Goal: Task Accomplishment & Management: Use online tool/utility

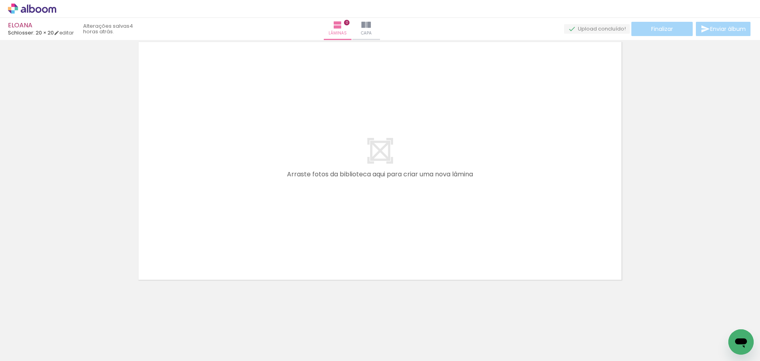
drag, startPoint x: 286, startPoint y: 193, endPoint x: 440, endPoint y: 348, distance: 218.4
click at [282, 188] on quentale-workspace at bounding box center [380, 180] width 760 height 361
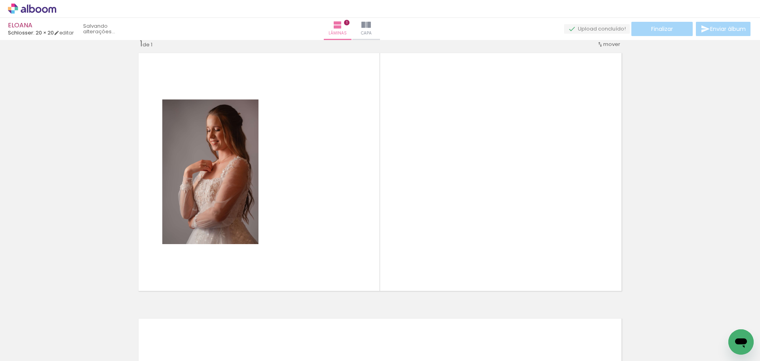
scroll to position [10, 0]
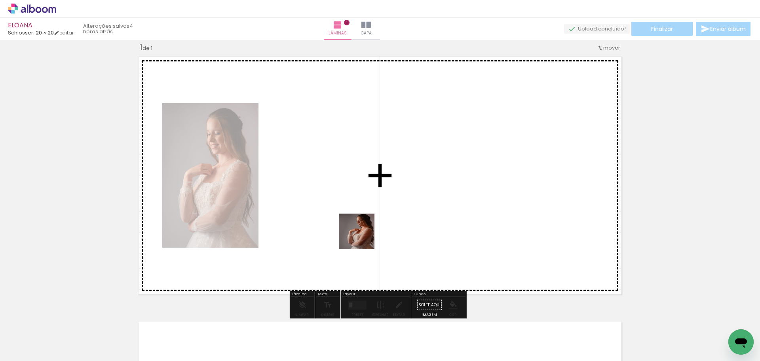
drag, startPoint x: 417, startPoint y: 304, endPoint x: 310, endPoint y: 182, distance: 162.2
click at [310, 182] on quentale-workspace at bounding box center [380, 180] width 760 height 361
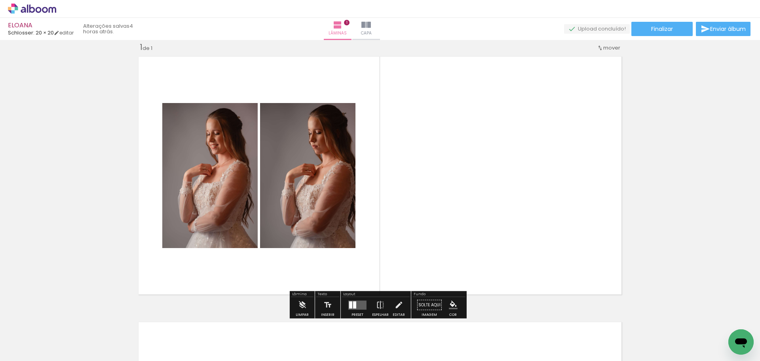
drag, startPoint x: 577, startPoint y: 343, endPoint x: 448, endPoint y: 190, distance: 200.4
click at [443, 186] on quentale-workspace at bounding box center [380, 180] width 760 height 361
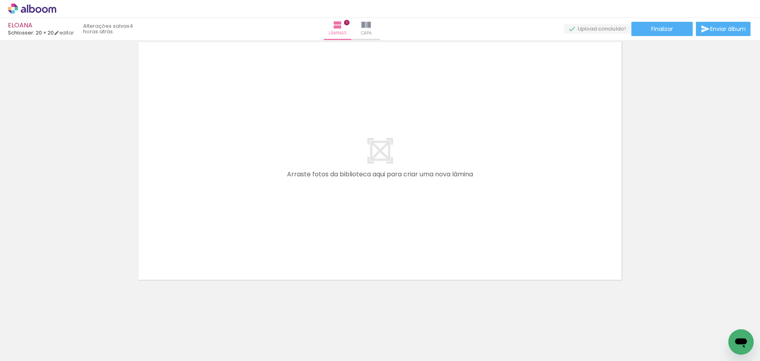
scroll to position [0, 5560]
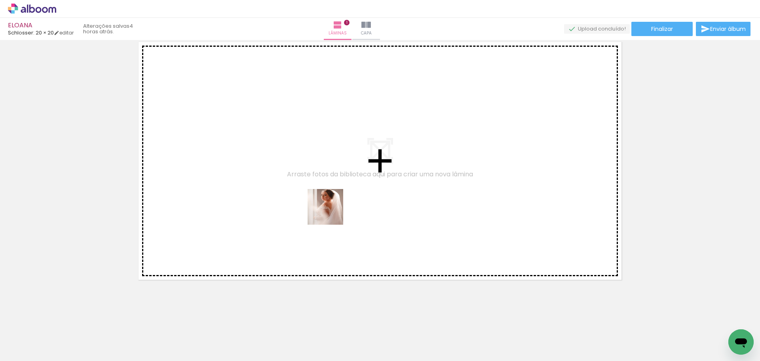
drag, startPoint x: 462, startPoint y: 343, endPoint x: 418, endPoint y: 307, distance: 56.8
click at [322, 204] on quentale-workspace at bounding box center [380, 180] width 760 height 361
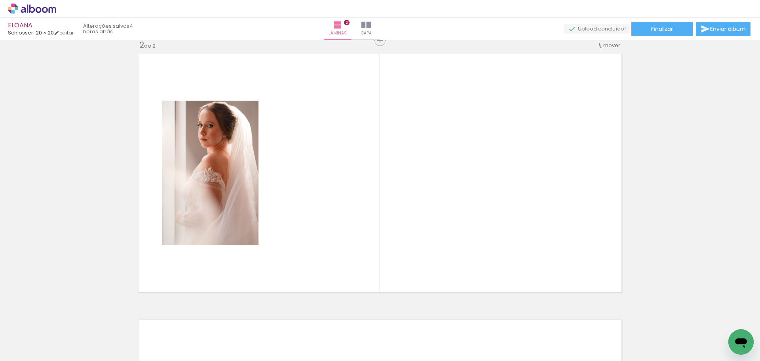
scroll to position [276, 0]
drag, startPoint x: 426, startPoint y: 337, endPoint x: 324, endPoint y: 192, distance: 177.2
click at [324, 192] on quentale-workspace at bounding box center [380, 180] width 760 height 361
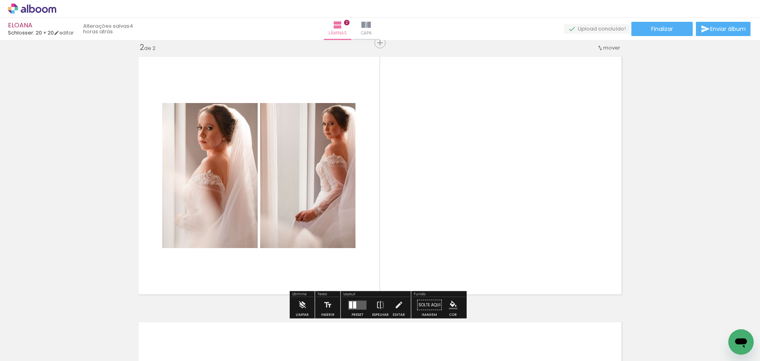
drag, startPoint x: 325, startPoint y: 341, endPoint x: 414, endPoint y: 230, distance: 142.2
click at [414, 230] on quentale-workspace at bounding box center [380, 180] width 760 height 361
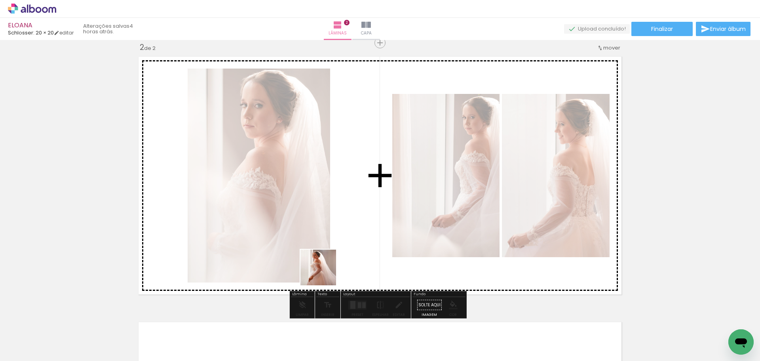
drag, startPoint x: 294, startPoint y: 339, endPoint x: 382, endPoint y: 224, distance: 144.9
click at [382, 224] on quentale-workspace at bounding box center [380, 180] width 760 height 361
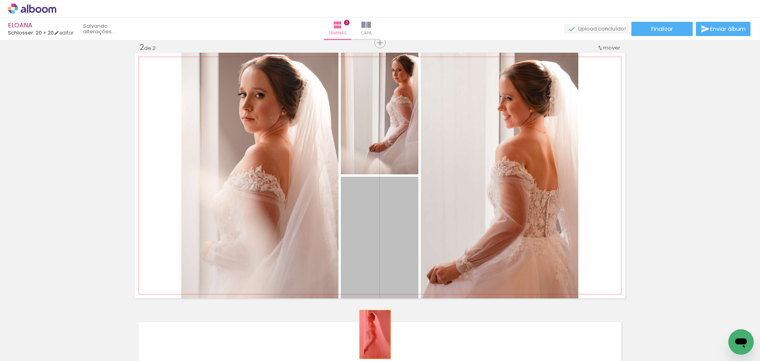
drag, startPoint x: 408, startPoint y: 217, endPoint x: 372, endPoint y: 334, distance: 122.9
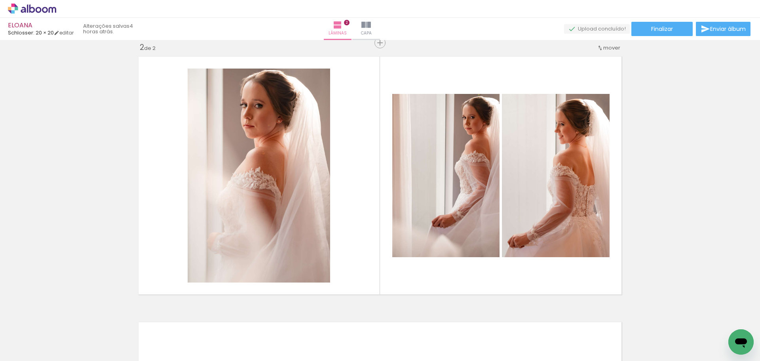
scroll to position [0, 5432]
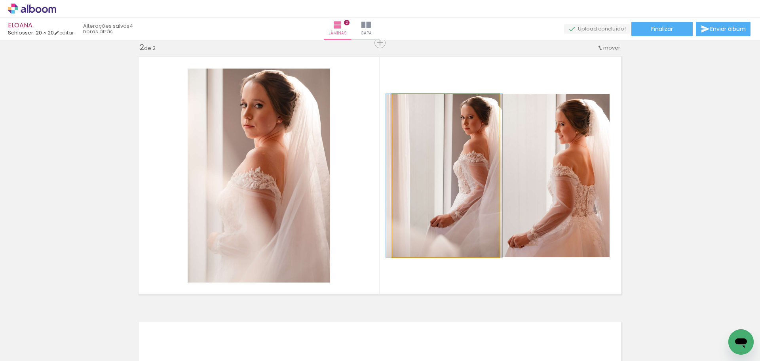
drag, startPoint x: 477, startPoint y: 193, endPoint x: 475, endPoint y: 205, distance: 12.4
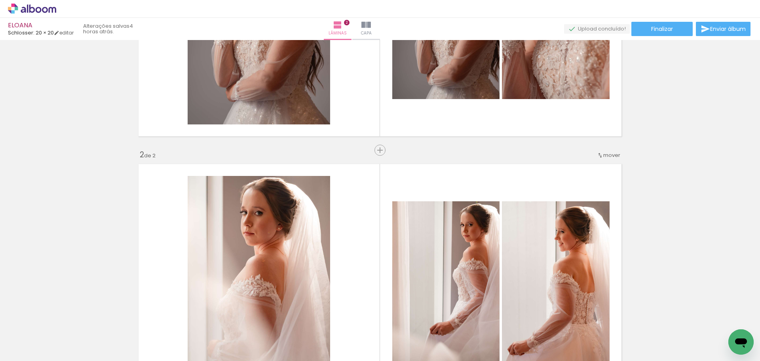
scroll to position [157, 0]
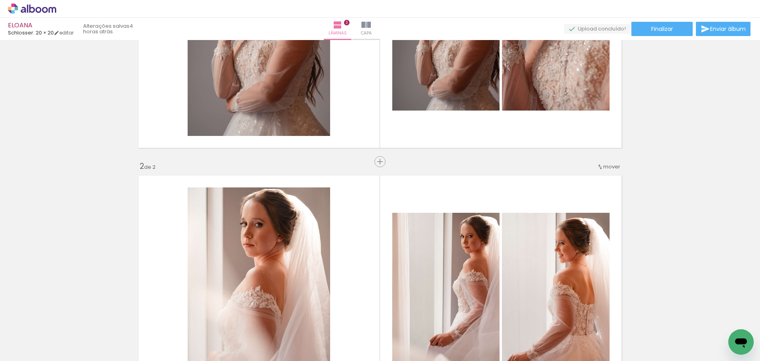
click at [380, 167] on div "Inserir lâmina 1 de 2 Inserir lâmina 2 de 2" at bounding box center [380, 284] width 760 height 796
click at [377, 161] on span "Inserir lâmina" at bounding box center [383, 161] width 31 height 5
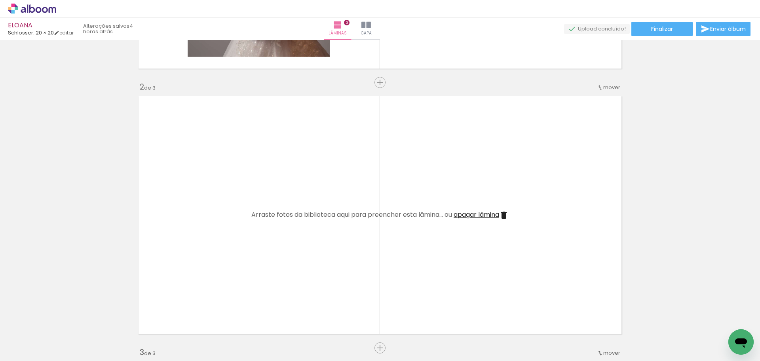
scroll to position [0, 4667]
drag, startPoint x: 323, startPoint y: 312, endPoint x: 315, endPoint y: 257, distance: 55.6
click at [308, 227] on quentale-workspace at bounding box center [380, 180] width 760 height 361
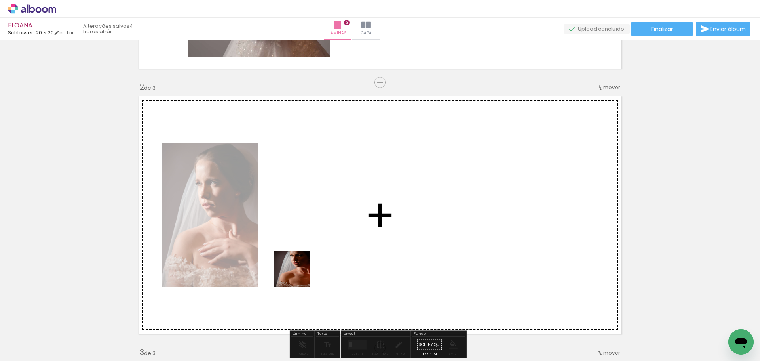
drag, startPoint x: 296, startPoint y: 347, endPoint x: 331, endPoint y: 217, distance: 134.9
click at [331, 217] on quentale-workspace at bounding box center [380, 180] width 760 height 361
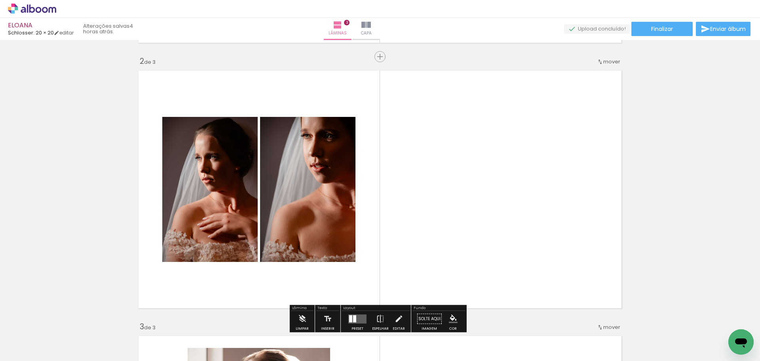
scroll to position [276, 0]
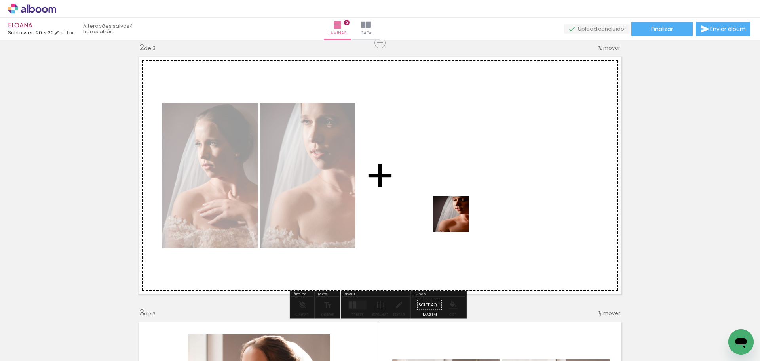
drag, startPoint x: 262, startPoint y: 331, endPoint x: 473, endPoint y: 213, distance: 242.0
click at [473, 213] on quentale-workspace at bounding box center [380, 180] width 760 height 361
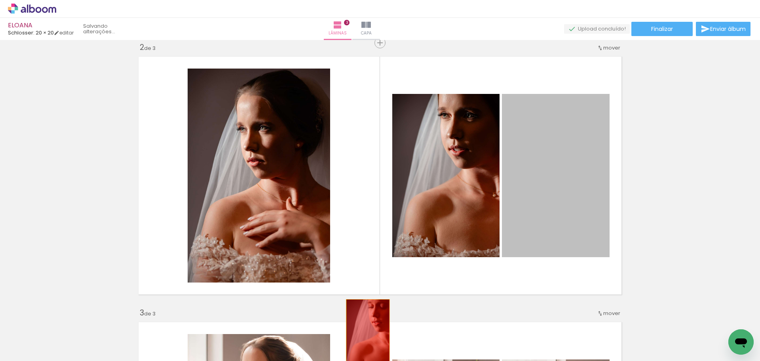
drag, startPoint x: 575, startPoint y: 194, endPoint x: 372, endPoint y: 277, distance: 218.8
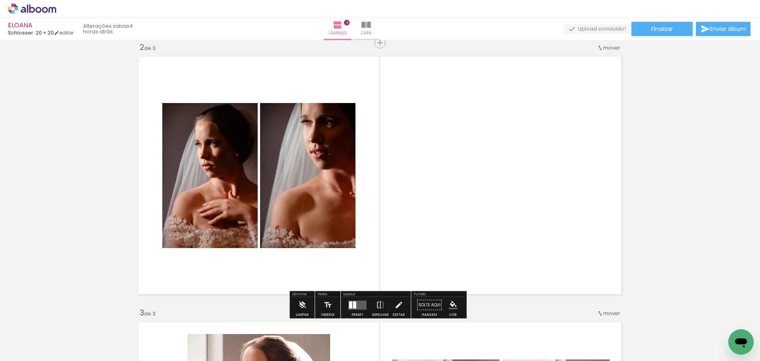
click at [345, 307] on paper-button "Preset" at bounding box center [357, 307] width 25 height 20
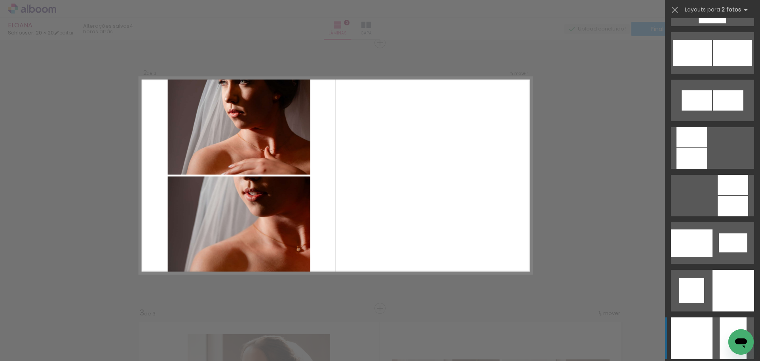
scroll to position [3049, 0]
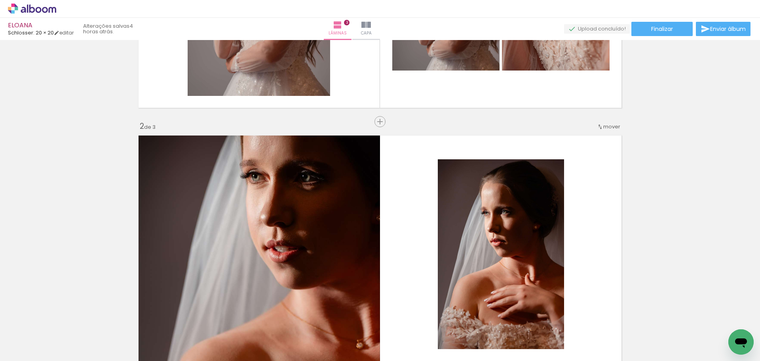
scroll to position [196, 0]
drag, startPoint x: 378, startPoint y: 121, endPoint x: 412, endPoint y: 173, distance: 62.1
click at [385, 120] on span "Inserir lâmina" at bounding box center [400, 122] width 31 height 5
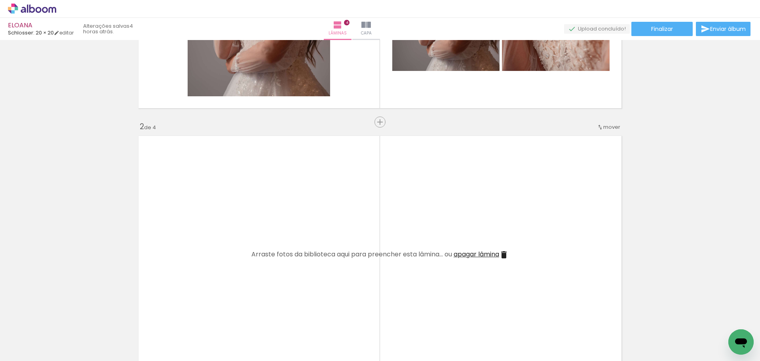
scroll to position [236, 0]
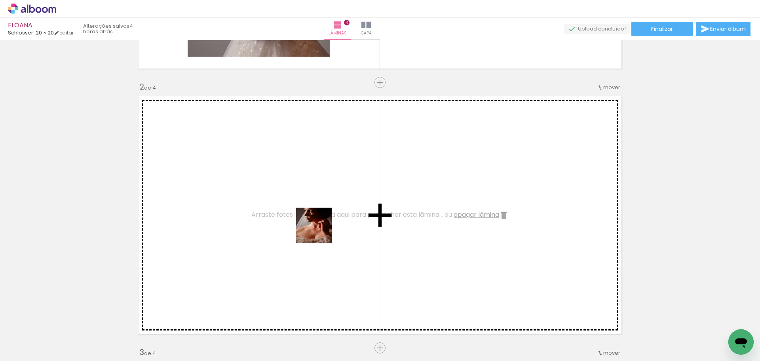
drag, startPoint x: 353, startPoint y: 315, endPoint x: 383, endPoint y: 283, distance: 43.4
click at [316, 223] on quentale-workspace at bounding box center [380, 180] width 760 height 361
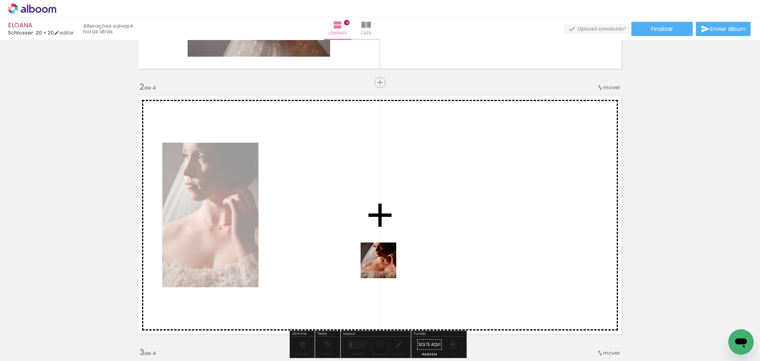
drag, startPoint x: 398, startPoint y: 280, endPoint x: 365, endPoint y: 249, distance: 44.5
click at [365, 249] on quentale-workspace at bounding box center [380, 180] width 760 height 361
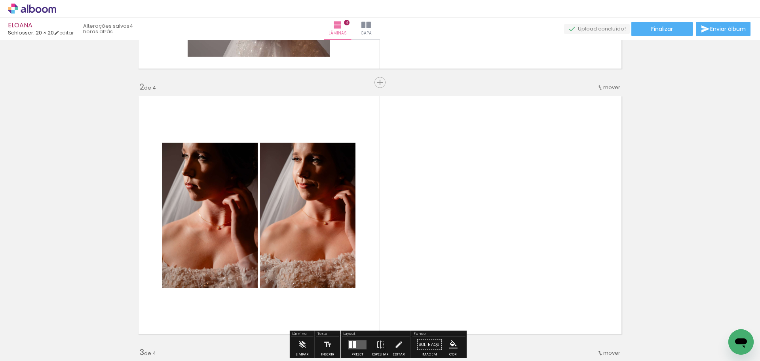
click at [449, 226] on quentale-workspace at bounding box center [380, 180] width 760 height 361
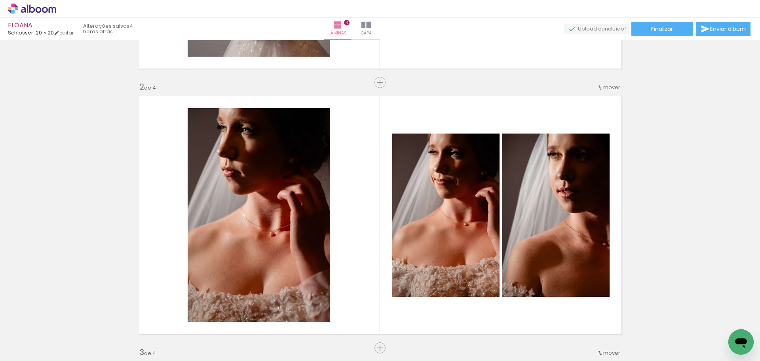
scroll to position [0, 4363]
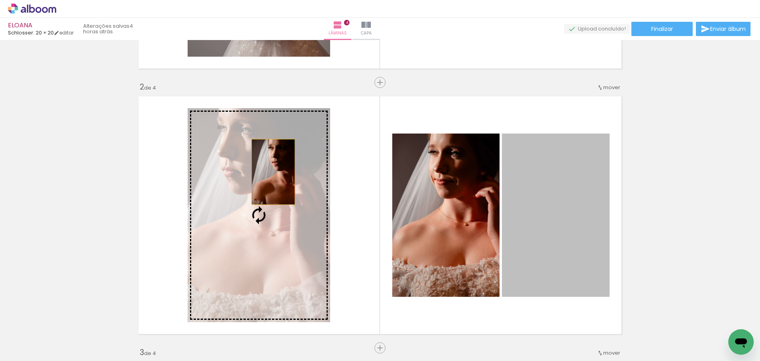
drag, startPoint x: 574, startPoint y: 239, endPoint x: 270, endPoint y: 171, distance: 311.9
click at [0, 0] on slot at bounding box center [0, 0] width 0 height 0
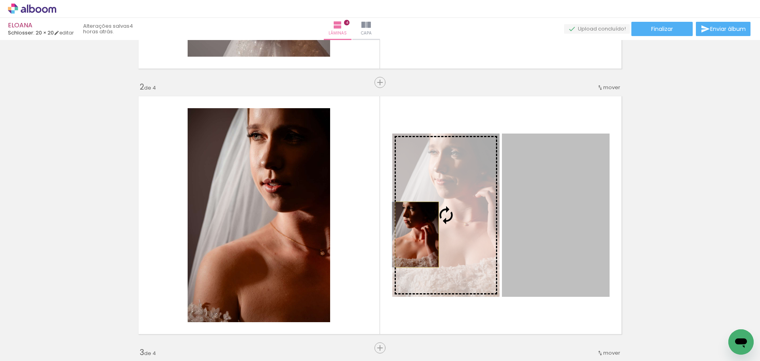
drag, startPoint x: 567, startPoint y: 250, endPoint x: 414, endPoint y: 234, distance: 153.3
click at [0, 0] on slot at bounding box center [0, 0] width 0 height 0
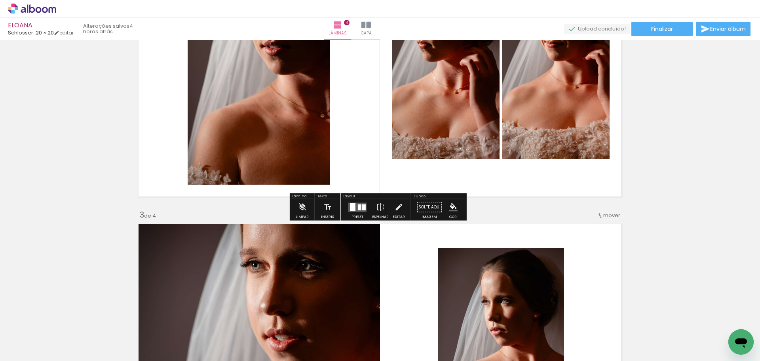
scroll to position [394, 0]
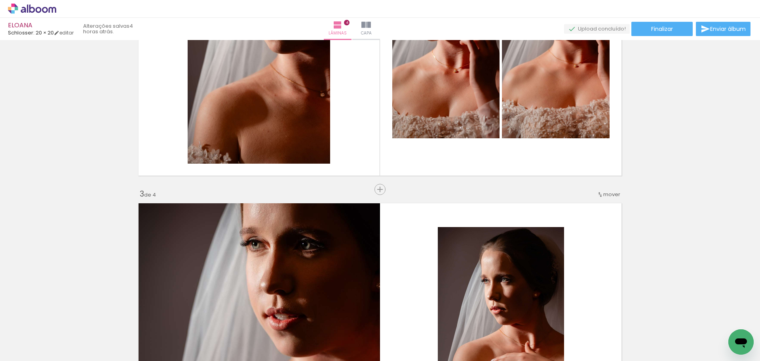
click at [631, 249] on div "Inserir lâmina 1 de 4 Inserir lâmina 2 de 4 Inserir lâmina 3 de 4 Inserir lâmin…" at bounding box center [380, 311] width 760 height 1327
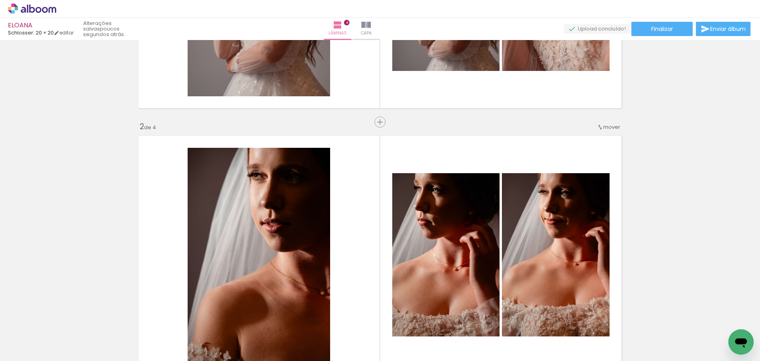
scroll to position [157, 0]
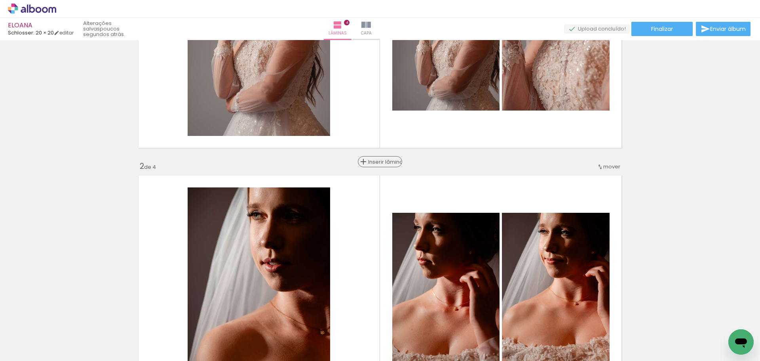
click at [377, 161] on span "Inserir lâmina" at bounding box center [383, 161] width 31 height 5
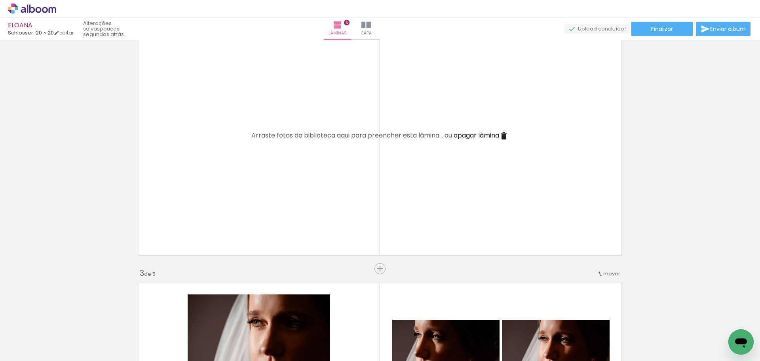
scroll to position [0, 3788]
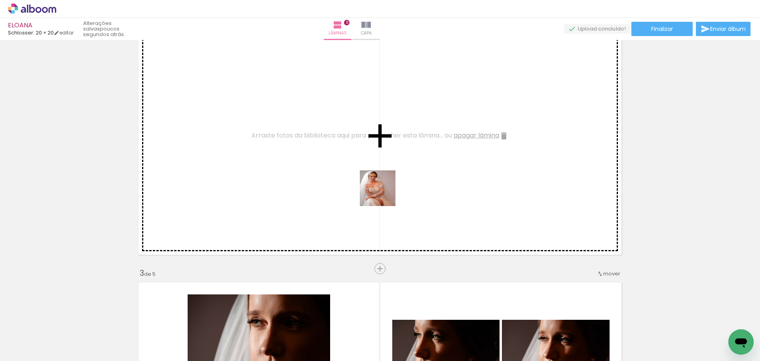
drag, startPoint x: 506, startPoint y: 339, endPoint x: 364, endPoint y: 181, distance: 212.8
click at [364, 181] on quentale-workspace at bounding box center [380, 180] width 760 height 361
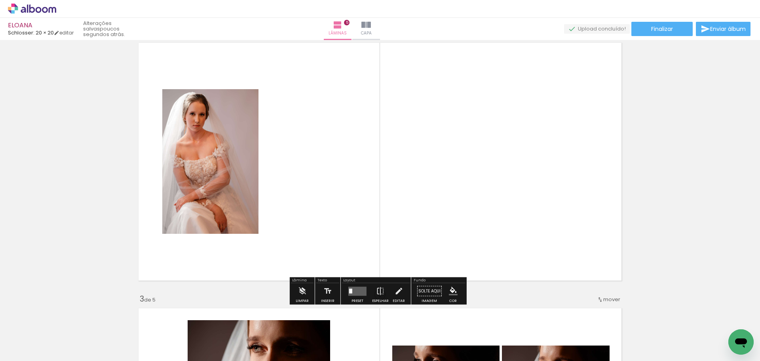
scroll to position [276, 0]
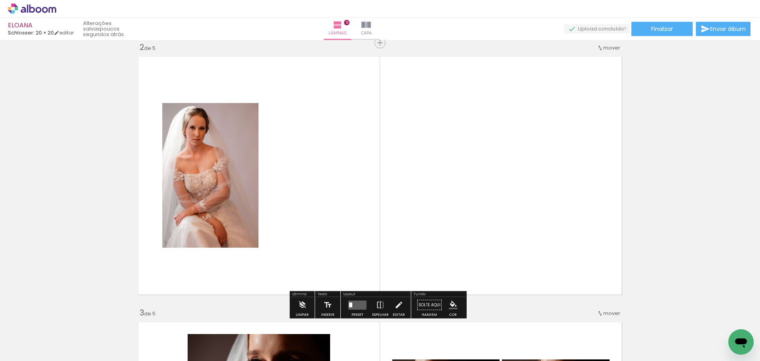
click at [314, 209] on quentale-workspace at bounding box center [380, 180] width 760 height 361
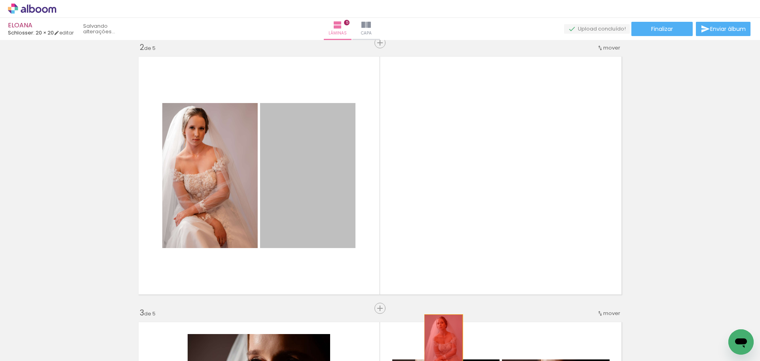
drag, startPoint x: 458, startPoint y: 353, endPoint x: 441, endPoint y: 343, distance: 20.0
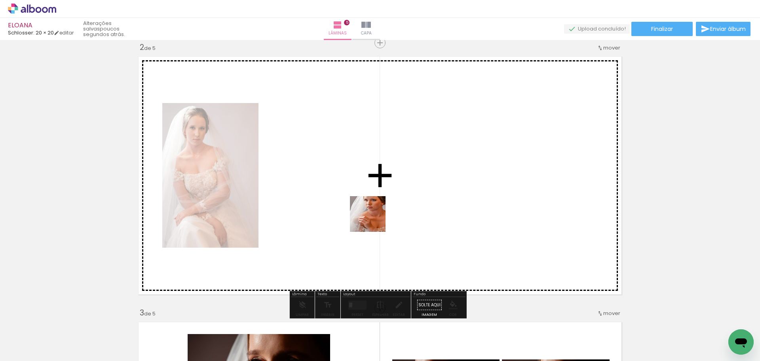
drag, startPoint x: 349, startPoint y: 290, endPoint x: 372, endPoint y: 213, distance: 79.8
click at [372, 214] on quentale-workspace at bounding box center [380, 180] width 760 height 361
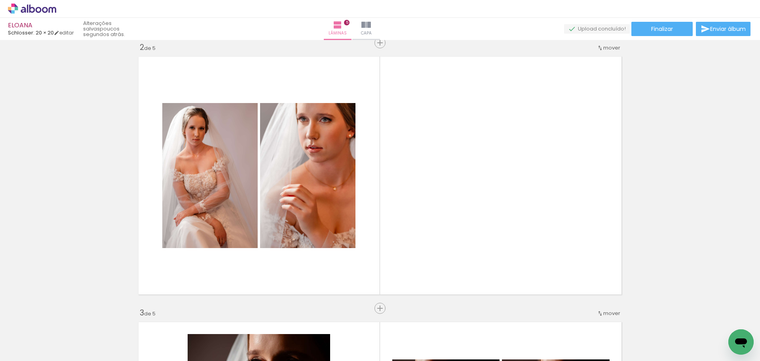
scroll to position [0, 3617]
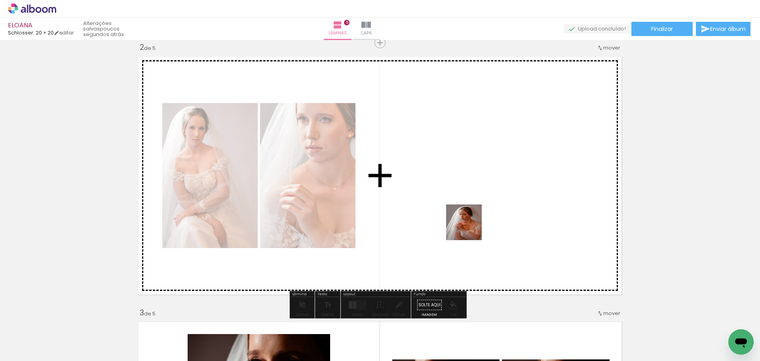
drag, startPoint x: 392, startPoint y: 335, endPoint x: 471, endPoint y: 227, distance: 133.8
click at [471, 227] on quentale-workspace at bounding box center [380, 180] width 760 height 361
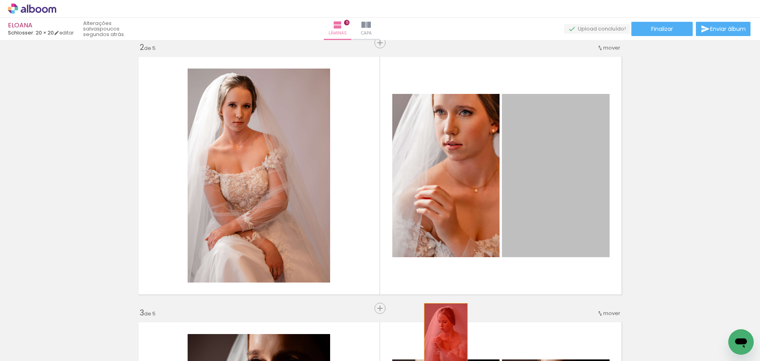
drag, startPoint x: 550, startPoint y: 199, endPoint x: 439, endPoint y: 341, distance: 179.7
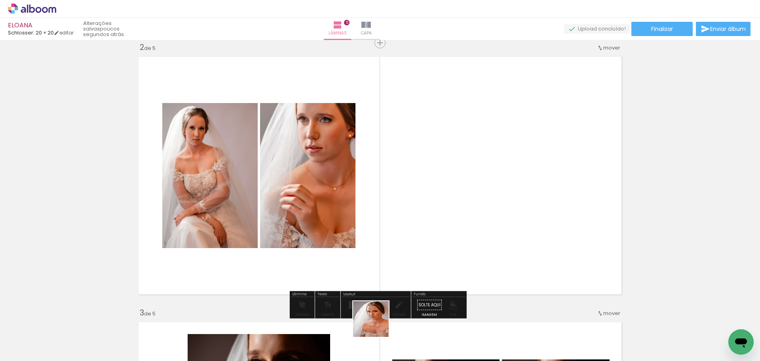
drag, startPoint x: 377, startPoint y: 325, endPoint x: 475, endPoint y: 216, distance: 146.3
click at [475, 216] on quentale-workspace at bounding box center [380, 180] width 760 height 361
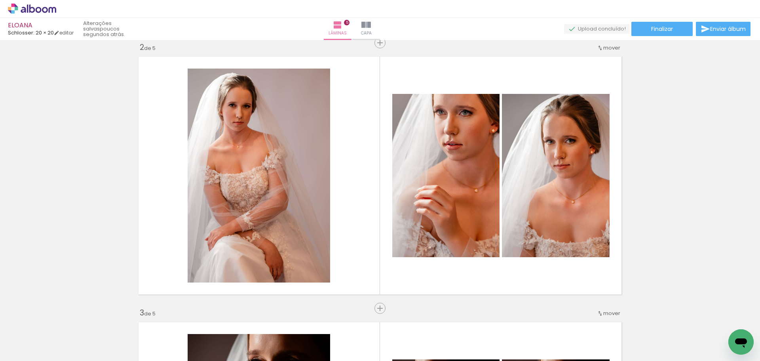
scroll to position [0, 3259]
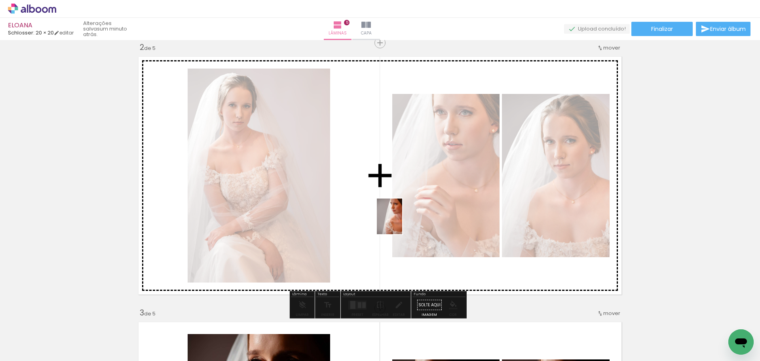
drag, startPoint x: 596, startPoint y: 339, endPoint x: 398, endPoint y: 221, distance: 230.5
click at [398, 221] on quentale-workspace at bounding box center [380, 180] width 760 height 361
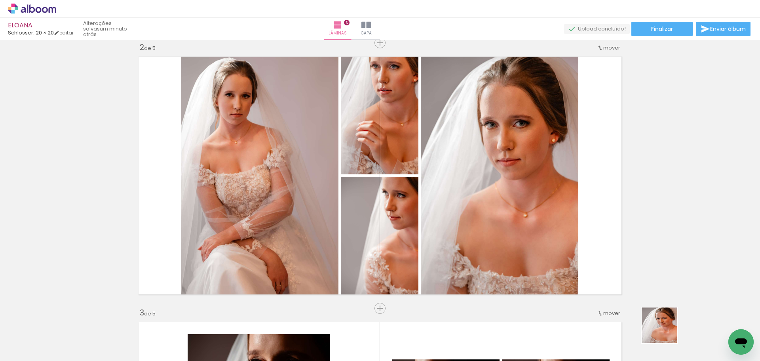
drag, startPoint x: 680, startPoint y: 340, endPoint x: 489, endPoint y: 221, distance: 224.1
click at [489, 221] on quentale-workspace at bounding box center [380, 180] width 760 height 361
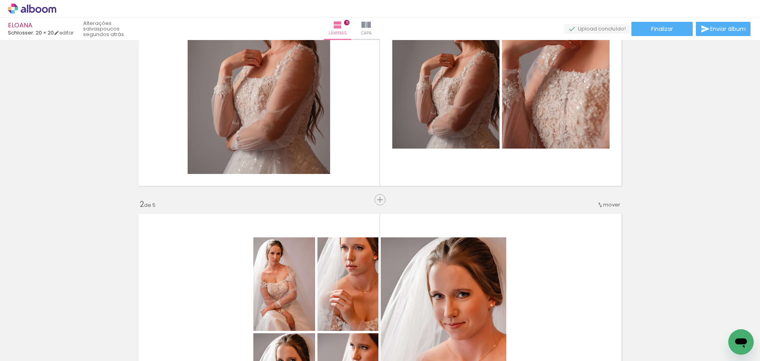
scroll to position [117, 0]
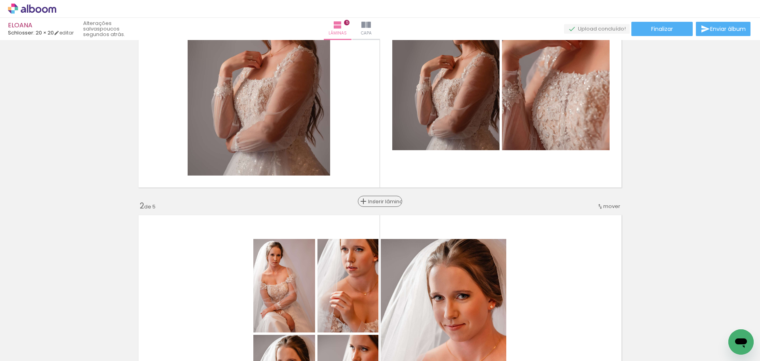
click at [373, 200] on span "Inserir lâmina" at bounding box center [383, 201] width 31 height 5
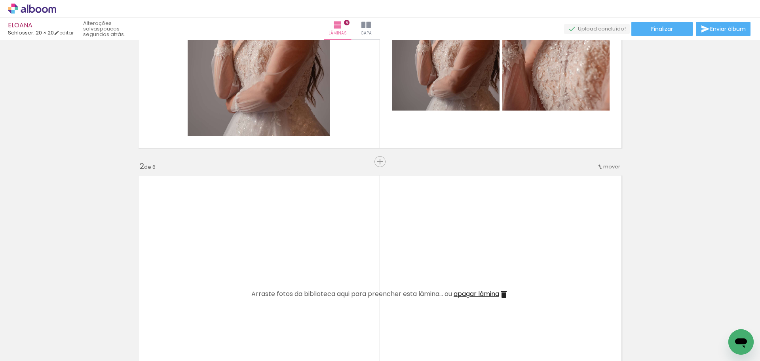
scroll to position [276, 0]
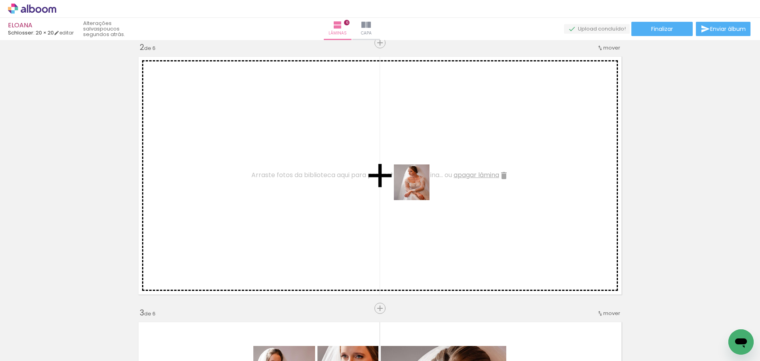
drag, startPoint x: 418, startPoint y: 188, endPoint x: 546, endPoint y: 275, distance: 154.8
click at [409, 184] on quentale-workspace at bounding box center [380, 180] width 760 height 361
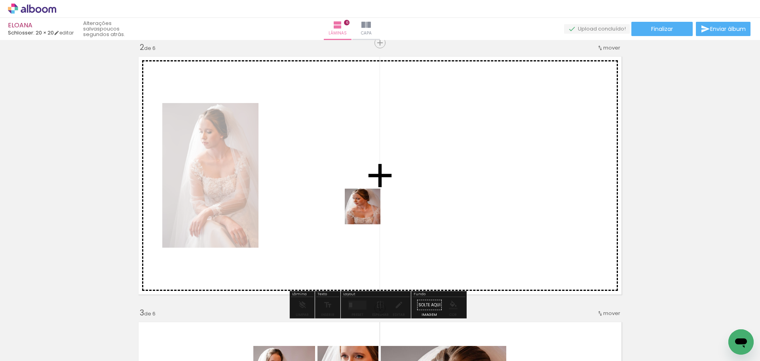
drag, startPoint x: 369, startPoint y: 212, endPoint x: 353, endPoint y: 204, distance: 17.7
click at [353, 205] on quentale-workspace at bounding box center [380, 180] width 760 height 361
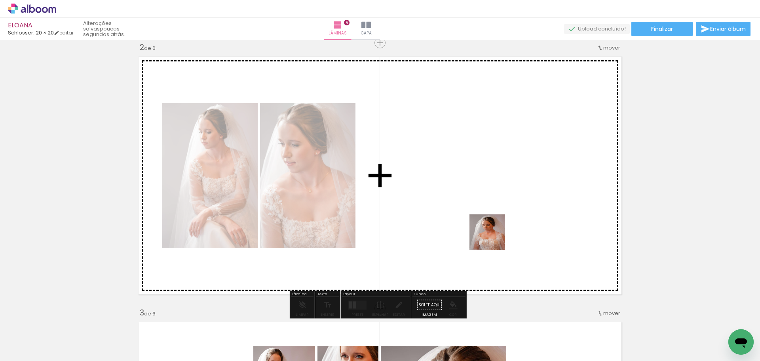
drag, startPoint x: 499, startPoint y: 250, endPoint x: 489, endPoint y: 227, distance: 25.0
click at [489, 227] on quentale-workspace at bounding box center [380, 180] width 760 height 361
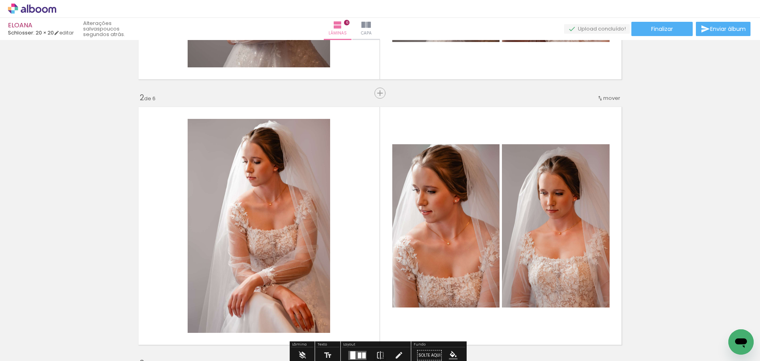
scroll to position [196, 0]
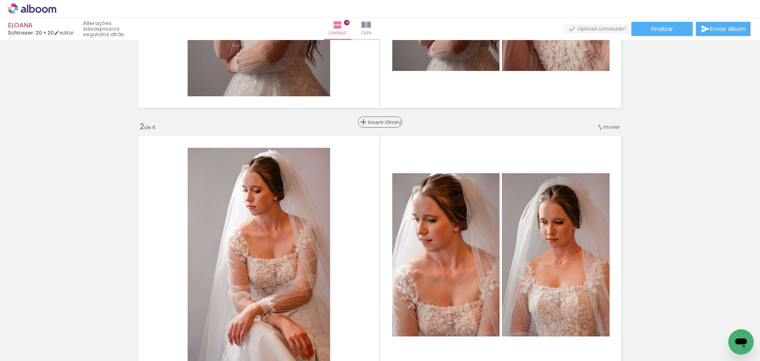
click at [375, 121] on span "Inserir lâmina" at bounding box center [383, 122] width 31 height 5
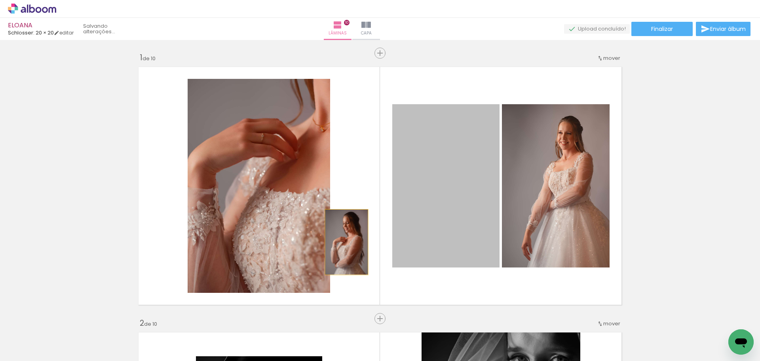
drag, startPoint x: 451, startPoint y: 247, endPoint x: 291, endPoint y: 234, distance: 160.5
click at [0, 0] on slot at bounding box center [0, 0] width 0 height 0
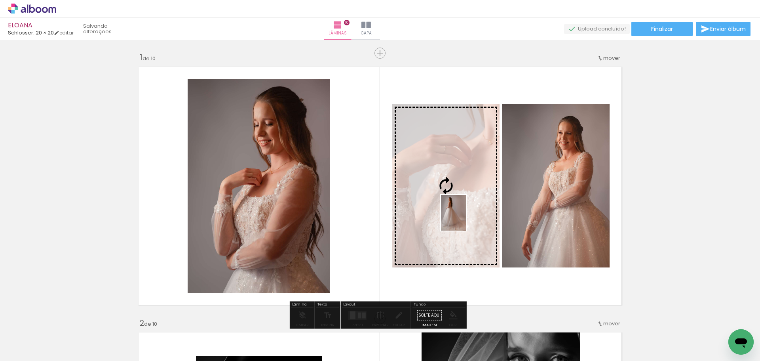
drag, startPoint x: 319, startPoint y: 332, endPoint x: 465, endPoint y: 219, distance: 184.6
click at [465, 219] on quentale-workspace at bounding box center [380, 180] width 760 height 361
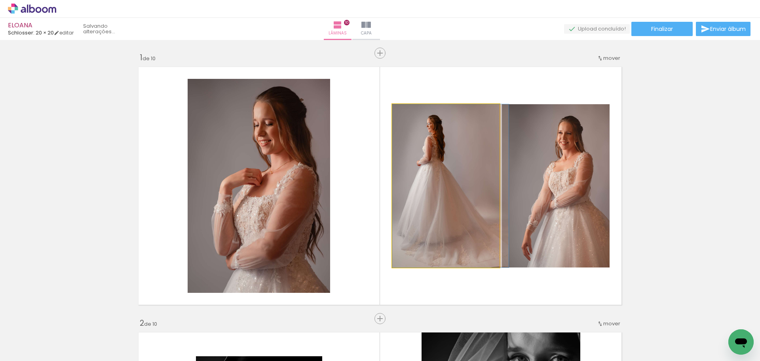
drag, startPoint x: 459, startPoint y: 198, endPoint x: 575, endPoint y: 235, distance: 121.6
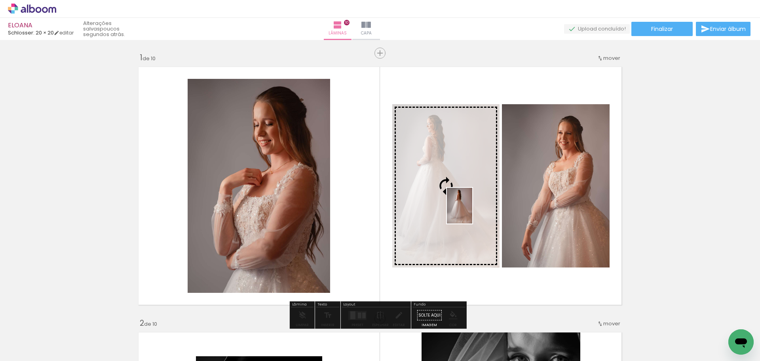
drag, startPoint x: 355, startPoint y: 331, endPoint x: 471, endPoint y: 211, distance: 166.9
click at [471, 211] on quentale-workspace at bounding box center [380, 180] width 760 height 361
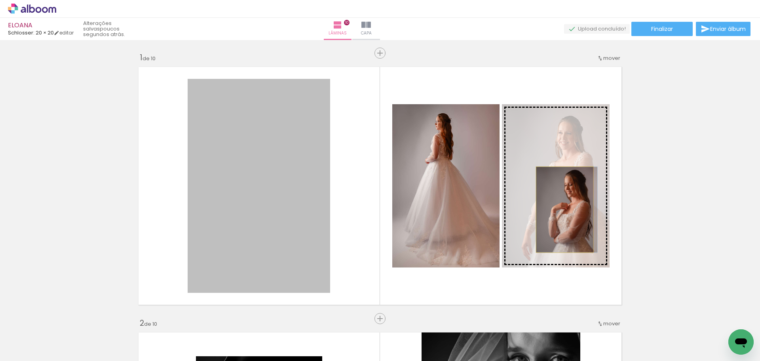
drag, startPoint x: 508, startPoint y: 212, endPoint x: 562, endPoint y: 209, distance: 53.9
click at [0, 0] on slot at bounding box center [0, 0] width 0 height 0
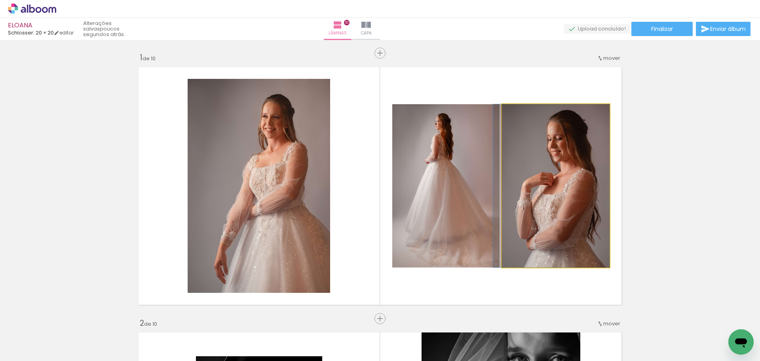
drag, startPoint x: 571, startPoint y: 206, endPoint x: 537, endPoint y: 213, distance: 35.3
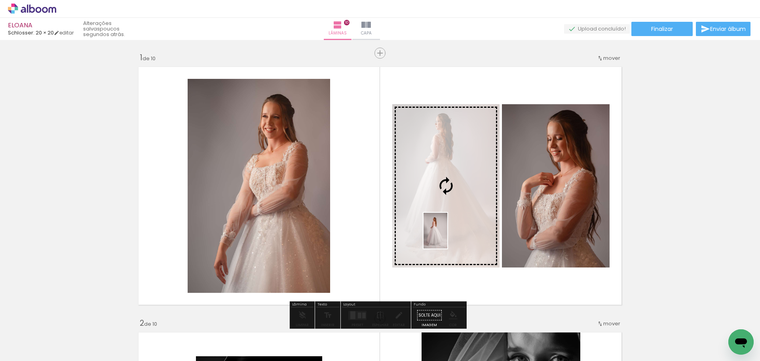
drag, startPoint x: 332, startPoint y: 272, endPoint x: 447, endPoint y: 236, distance: 120.5
click at [447, 236] on quentale-workspace at bounding box center [380, 180] width 760 height 361
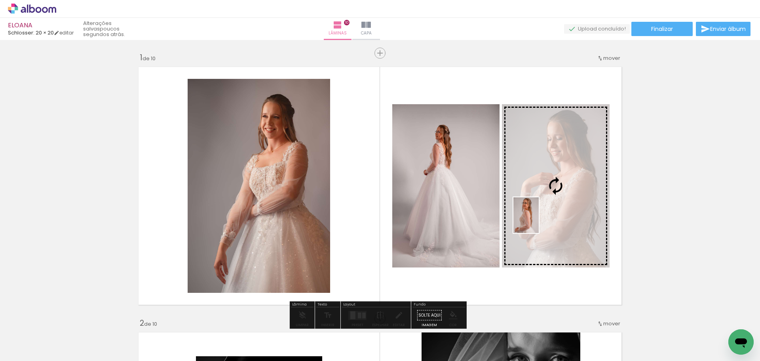
drag, startPoint x: 79, startPoint y: 323, endPoint x: 537, endPoint y: 221, distance: 469.3
click at [537, 221] on quentale-workspace at bounding box center [380, 180] width 760 height 361
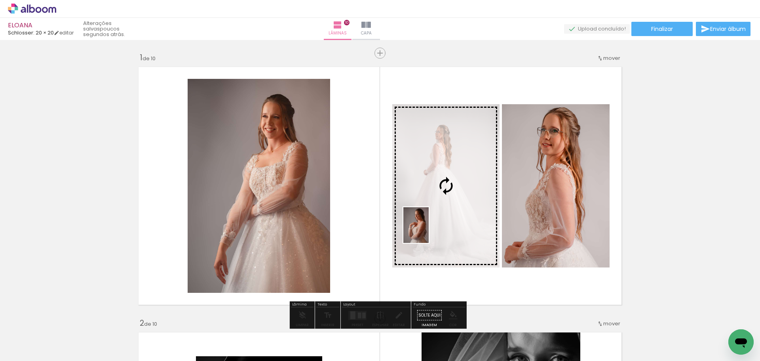
drag, startPoint x: 406, startPoint y: 263, endPoint x: 427, endPoint y: 231, distance: 38.2
click at [427, 231] on quentale-workspace at bounding box center [380, 180] width 760 height 361
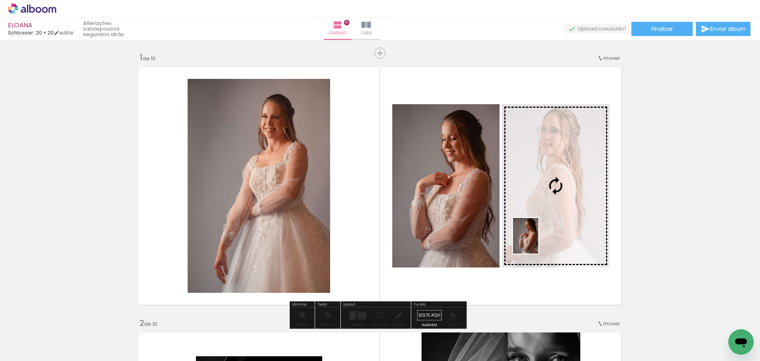
drag, startPoint x: 516, startPoint y: 265, endPoint x: 537, endPoint y: 242, distance: 31.1
click at [537, 242] on quentale-workspace at bounding box center [380, 180] width 760 height 361
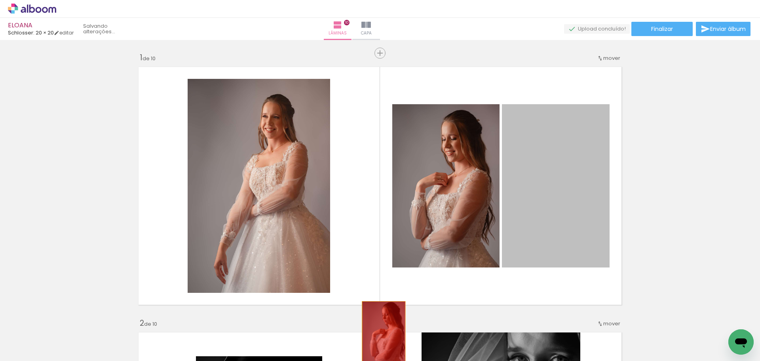
drag, startPoint x: 578, startPoint y: 226, endPoint x: 491, endPoint y: 327, distance: 133.7
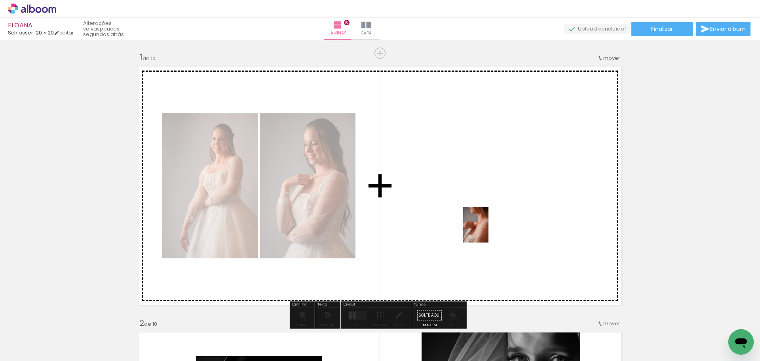
drag, startPoint x: 533, startPoint y: 338, endPoint x: 487, endPoint y: 230, distance: 117.1
click at [487, 230] on quentale-workspace at bounding box center [380, 180] width 760 height 361
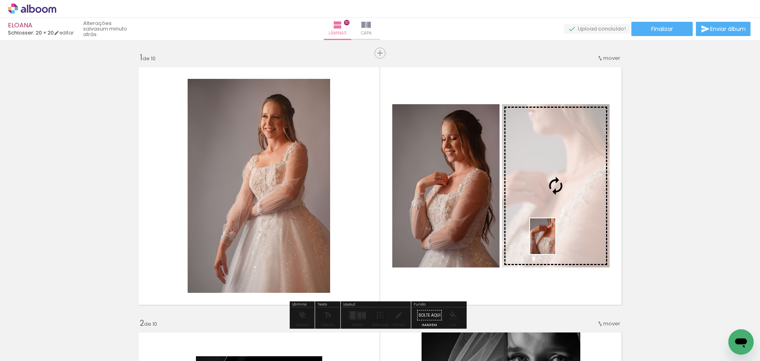
drag, startPoint x: 571, startPoint y: 340, endPoint x: 554, endPoint y: 242, distance: 99.3
click at [554, 242] on quentale-workspace at bounding box center [380, 180] width 760 height 361
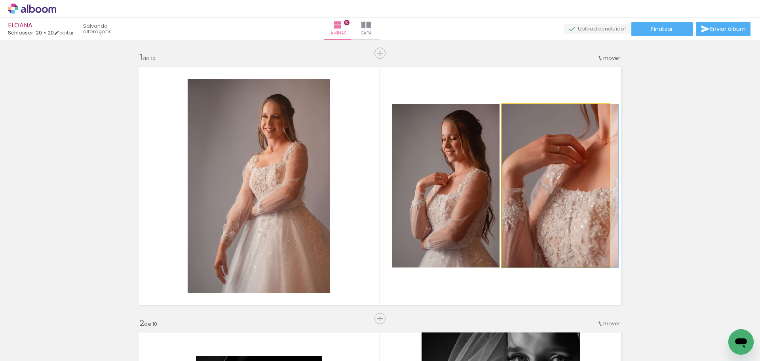
drag, startPoint x: 541, startPoint y: 220, endPoint x: 660, endPoint y: 211, distance: 119.9
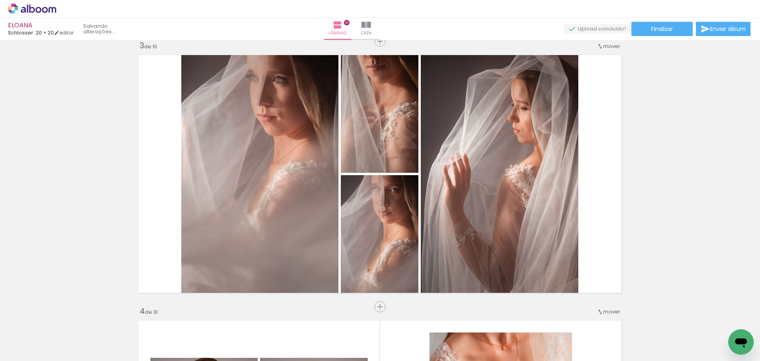
scroll to position [554, 0]
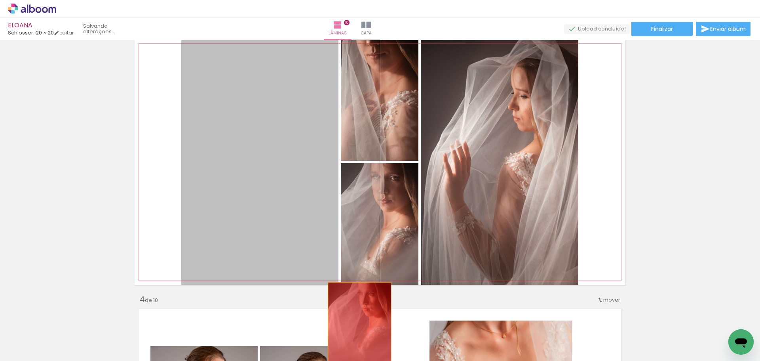
drag, startPoint x: 270, startPoint y: 176, endPoint x: 357, endPoint y: 331, distance: 178.2
click at [357, 331] on quentale-workspace at bounding box center [380, 180] width 760 height 361
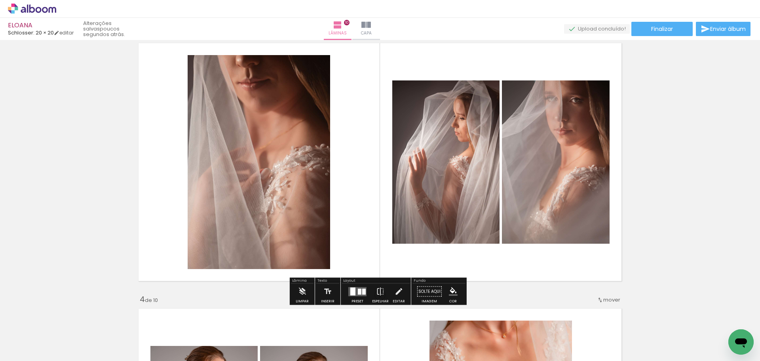
click at [354, 291] on quentale-layouter at bounding box center [357, 291] width 18 height 9
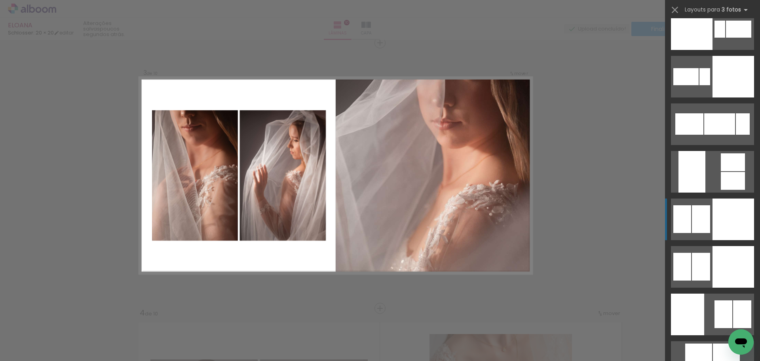
scroll to position [3564, 0]
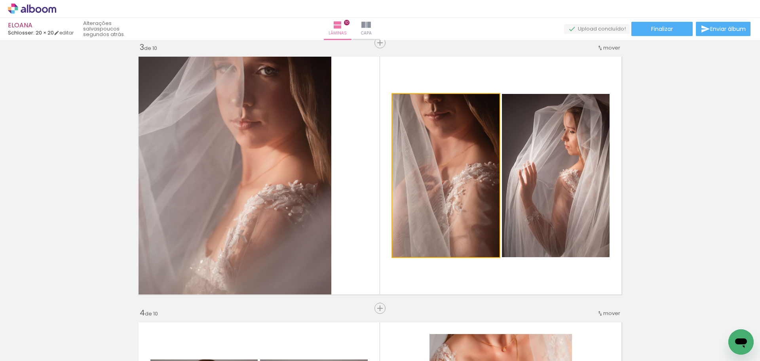
drag, startPoint x: 445, startPoint y: 210, endPoint x: 202, endPoint y: 169, distance: 247.4
click at [0, 0] on slot at bounding box center [0, 0] width 0 height 0
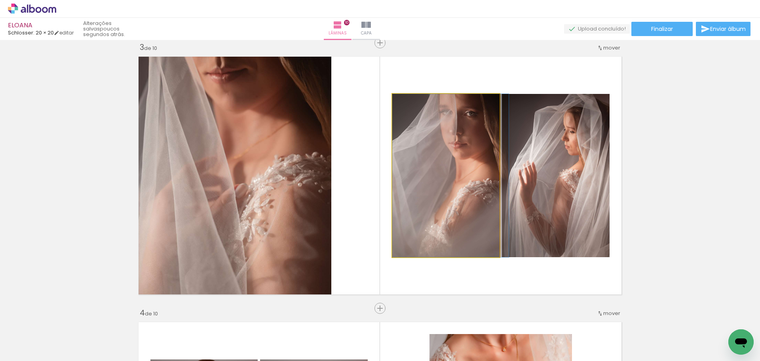
drag, startPoint x: 463, startPoint y: 189, endPoint x: 470, endPoint y: 194, distance: 8.8
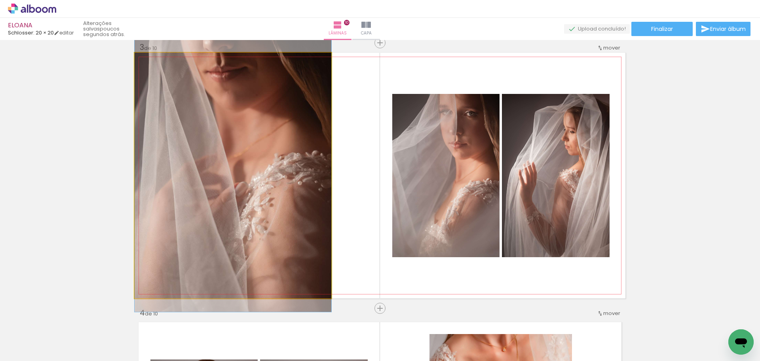
drag, startPoint x: 219, startPoint y: 181, endPoint x: 209, endPoint y: 177, distance: 10.3
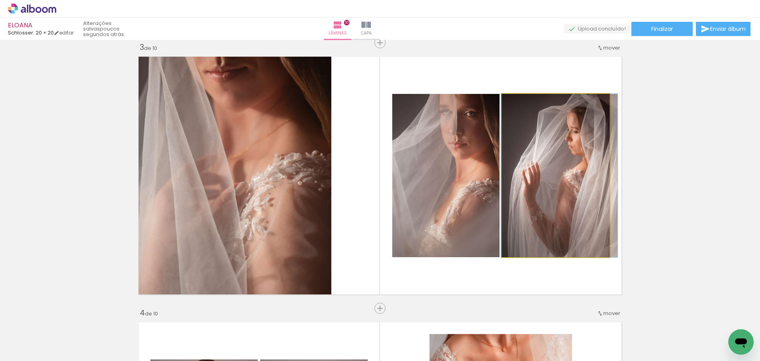
drag, startPoint x: 578, startPoint y: 166, endPoint x: 582, endPoint y: 153, distance: 13.3
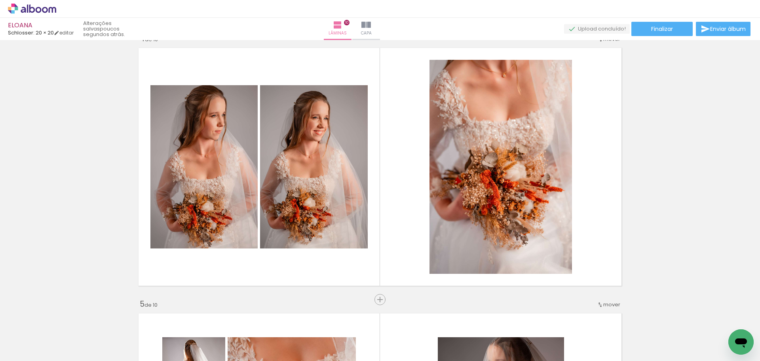
scroll to position [818, 0]
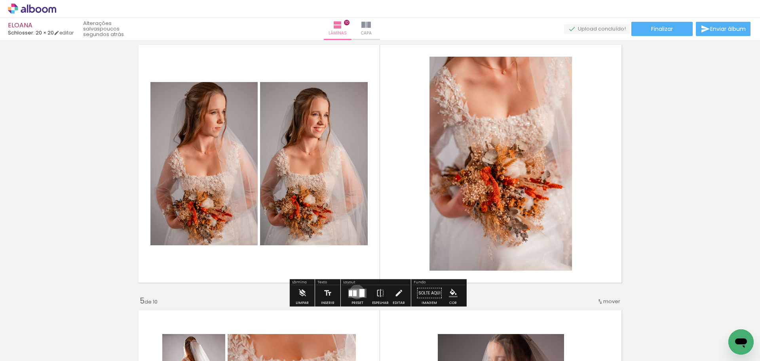
click at [355, 291] on quentale-layouter at bounding box center [357, 292] width 18 height 9
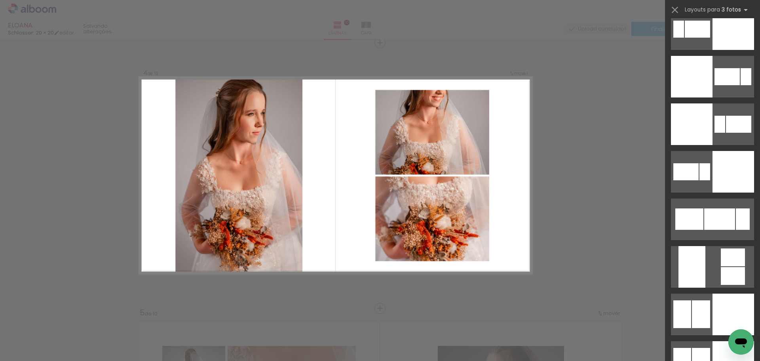
scroll to position [3508, 0]
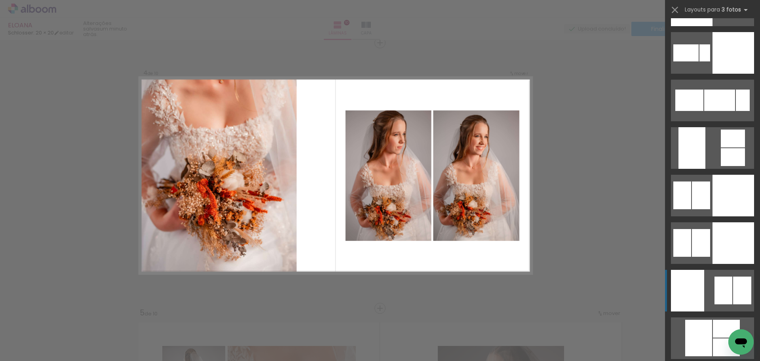
click at [725, 14] on div at bounding box center [720, 5] width 11 height 17
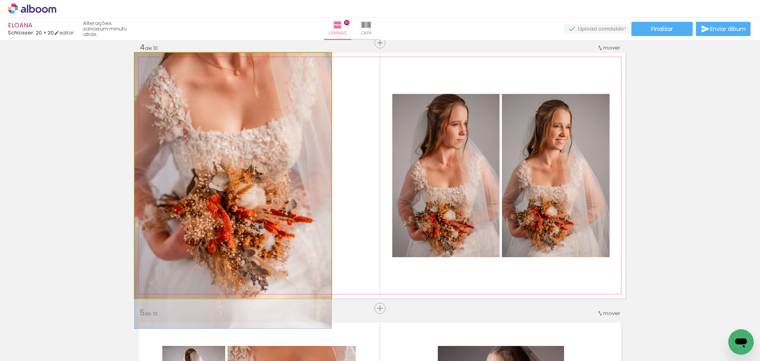
drag, startPoint x: 293, startPoint y: 195, endPoint x: 292, endPoint y: 210, distance: 15.1
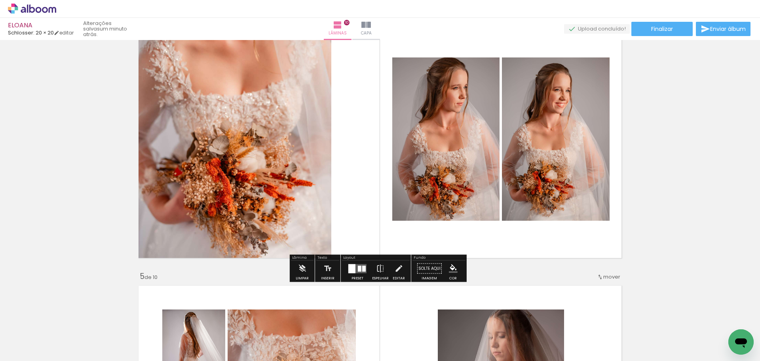
scroll to position [846, 0]
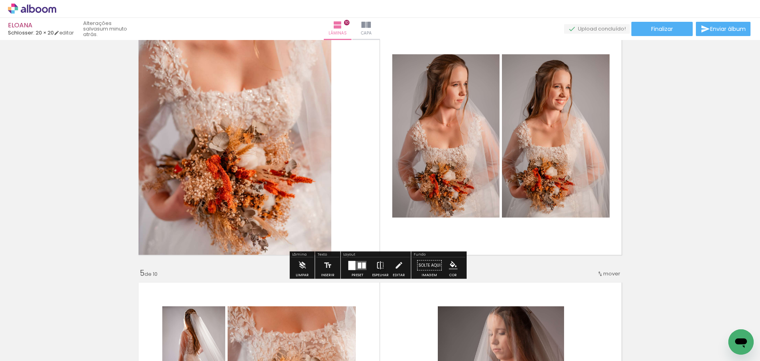
click at [376, 268] on iron-icon at bounding box center [380, 265] width 9 height 16
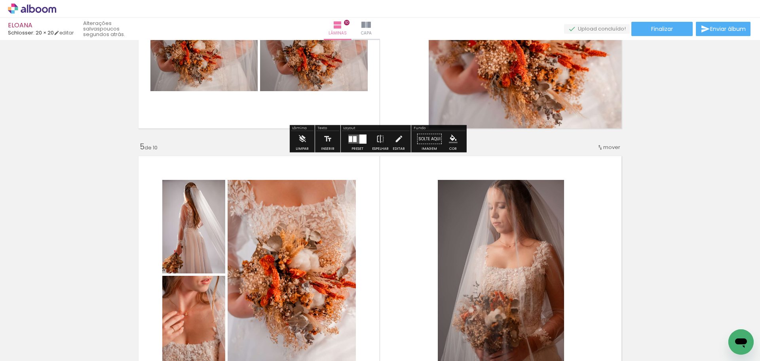
scroll to position [1030, 0]
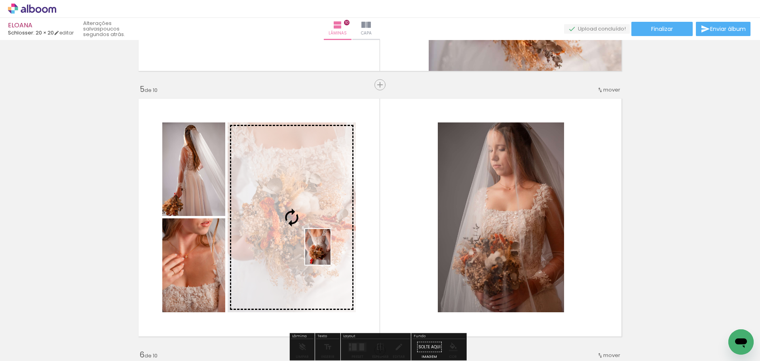
drag, startPoint x: 417, startPoint y: 344, endPoint x: 329, endPoint y: 253, distance: 127.1
click at [329, 253] on quentale-workspace at bounding box center [380, 180] width 760 height 361
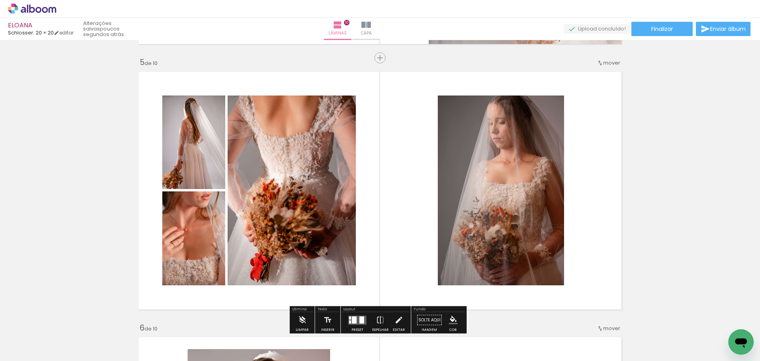
scroll to position [1069, 0]
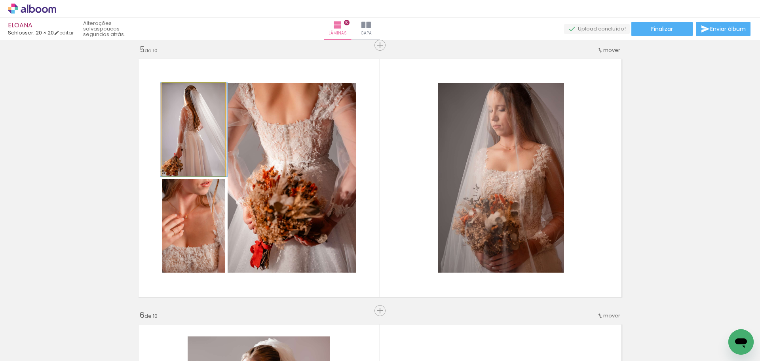
drag, startPoint x: 209, startPoint y: 156, endPoint x: 284, endPoint y: 159, distance: 74.9
click at [0, 0] on slot at bounding box center [0, 0] width 0 height 0
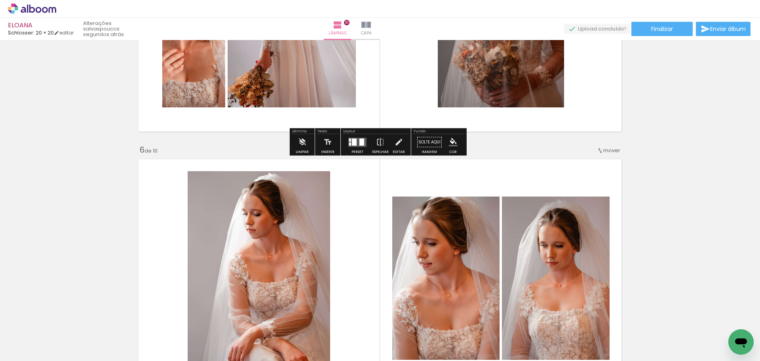
scroll to position [1307, 0]
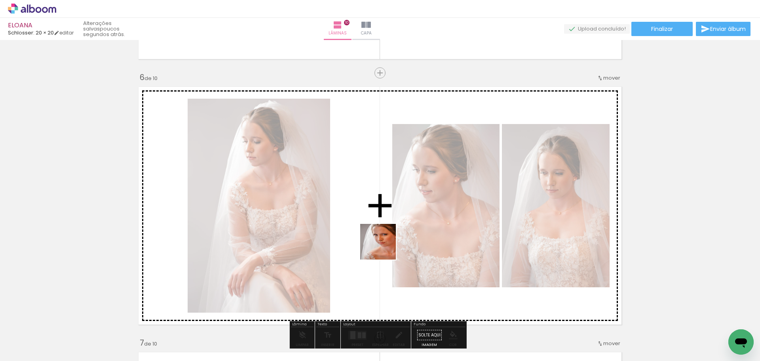
drag, startPoint x: 438, startPoint y: 337, endPoint x: 384, endPoint y: 247, distance: 104.2
click at [384, 247] on quentale-workspace at bounding box center [380, 180] width 760 height 361
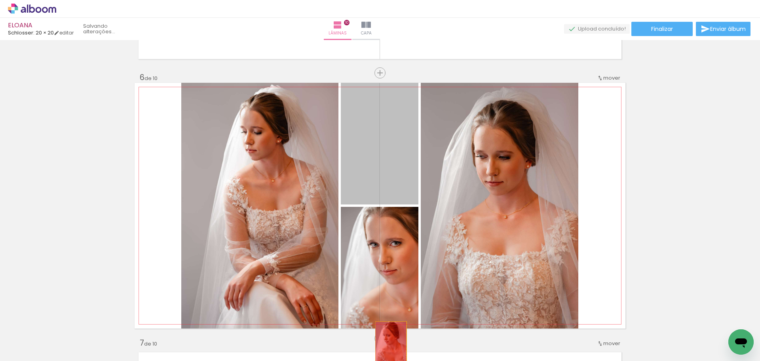
drag, startPoint x: 421, startPoint y: 270, endPoint x: 388, endPoint y: 346, distance: 82.8
click at [388, 346] on quentale-workspace at bounding box center [380, 180] width 760 height 361
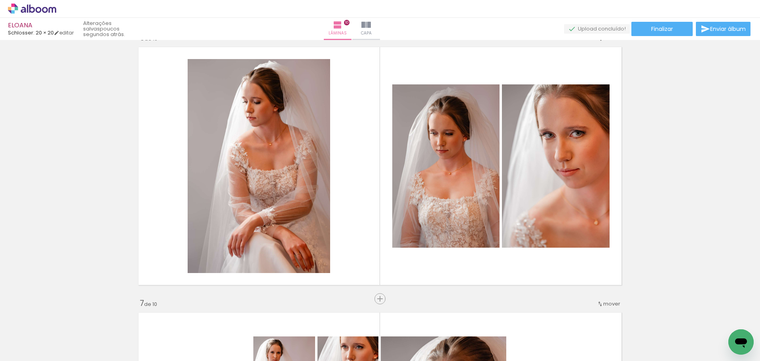
scroll to position [1544, 0]
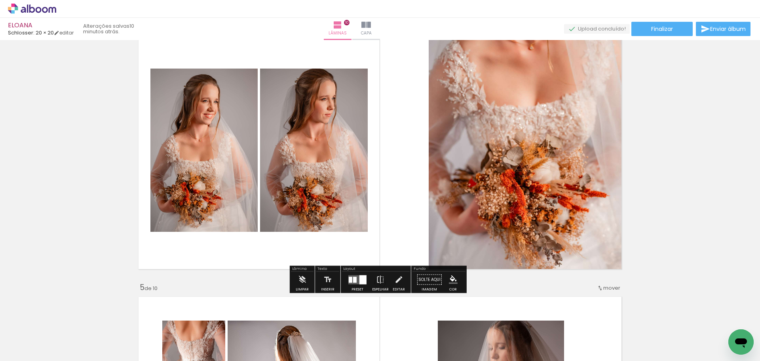
scroll to position [0, 3463]
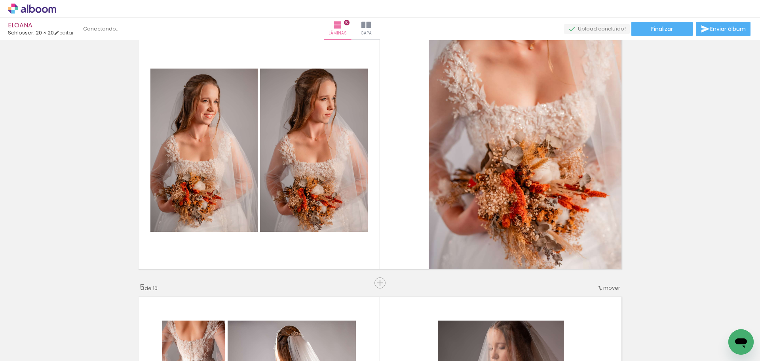
scroll to position [0, 3463]
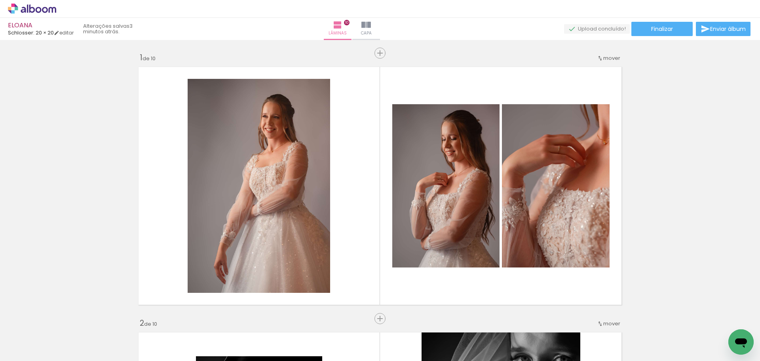
scroll to position [0, 2984]
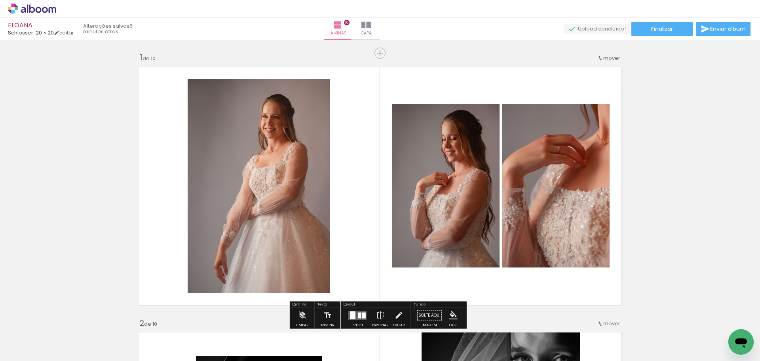
scroll to position [40, 0]
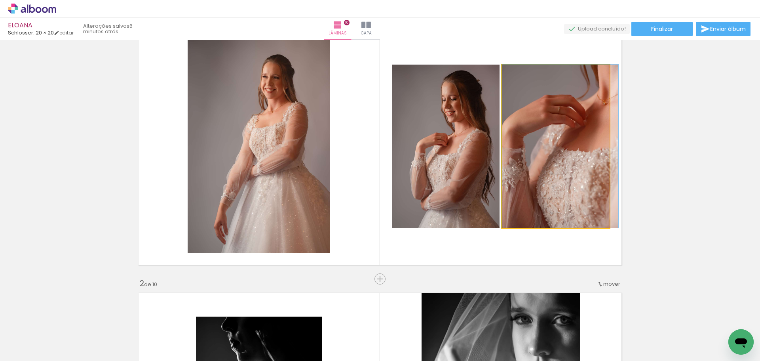
drag, startPoint x: 534, startPoint y: 150, endPoint x: 542, endPoint y: 147, distance: 8.5
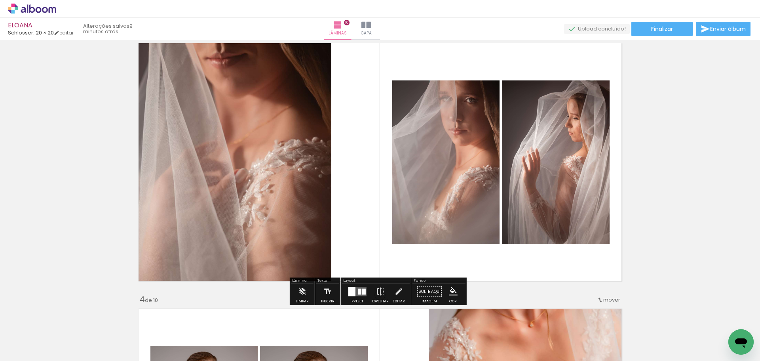
scroll to position [515, 0]
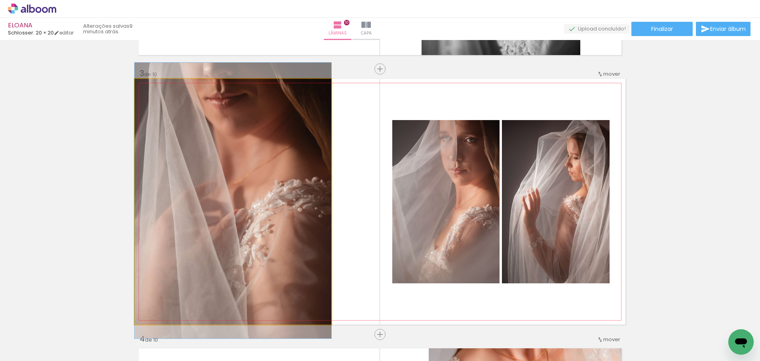
drag, startPoint x: 273, startPoint y: 215, endPoint x: 280, endPoint y: 213, distance: 6.8
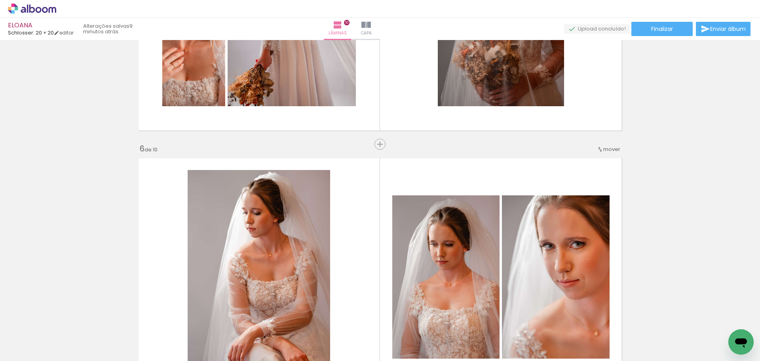
scroll to position [1188, 0]
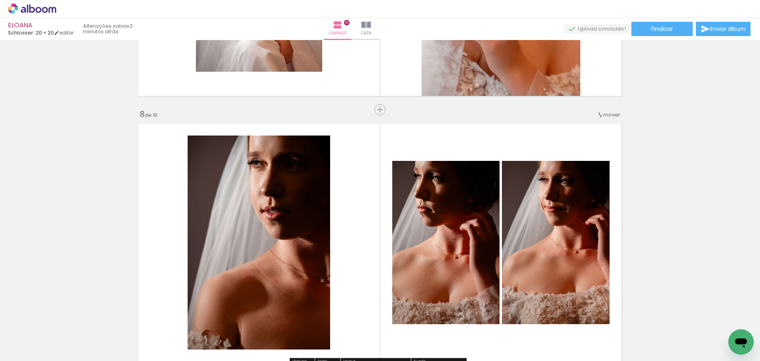
scroll to position [1800, 0]
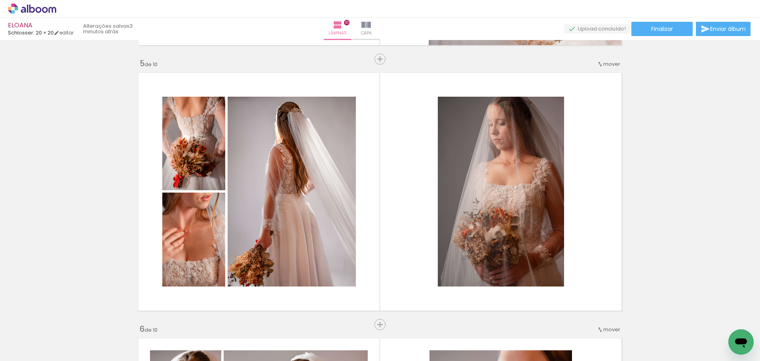
scroll to position [1069, 0]
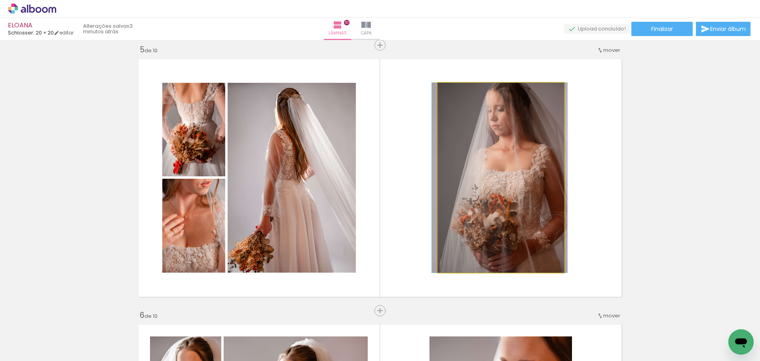
drag, startPoint x: 489, startPoint y: 188, endPoint x: 487, endPoint y: 211, distance: 23.8
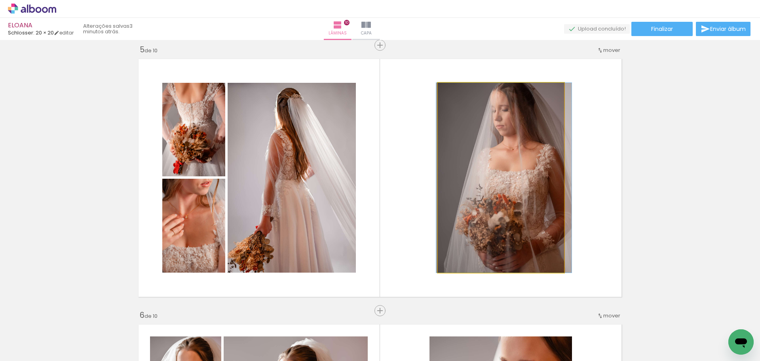
drag, startPoint x: 487, startPoint y: 212, endPoint x: 493, endPoint y: 212, distance: 5.9
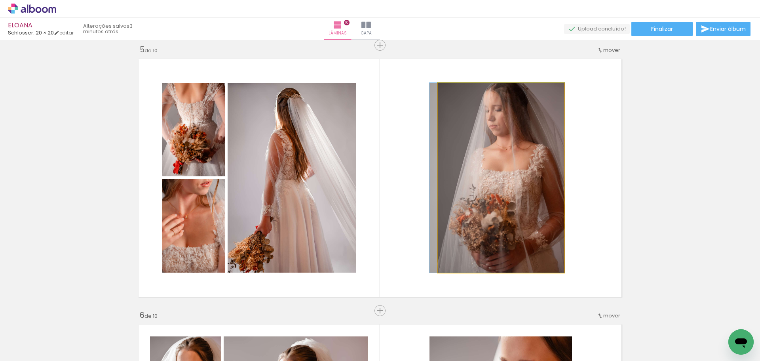
drag, startPoint x: 497, startPoint y: 211, endPoint x: 491, endPoint y: 212, distance: 5.3
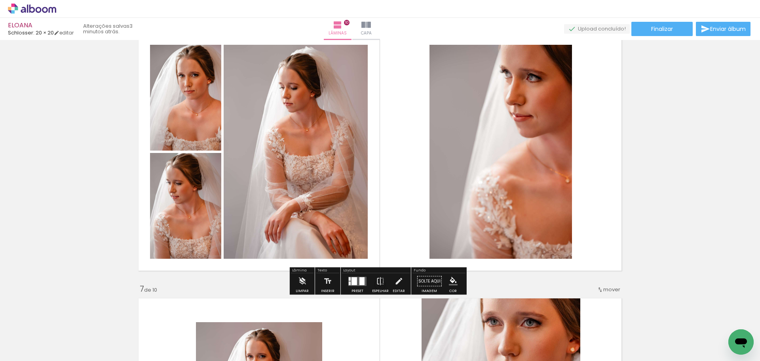
scroll to position [1346, 0]
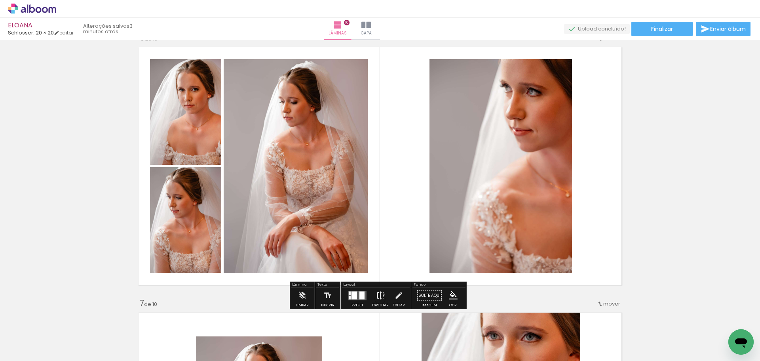
click at [382, 294] on iron-icon at bounding box center [380, 295] width 9 height 16
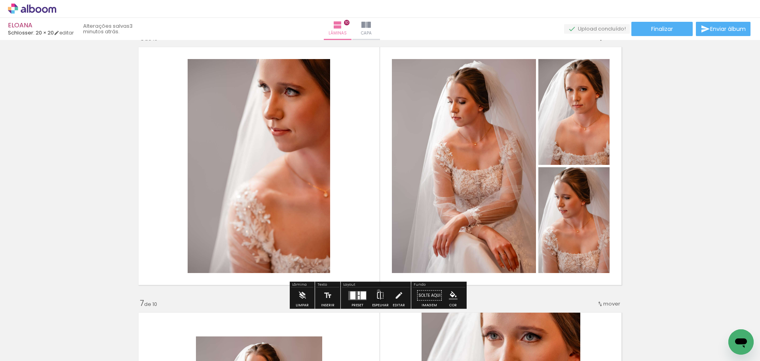
click at [377, 291] on iron-icon at bounding box center [380, 295] width 9 height 16
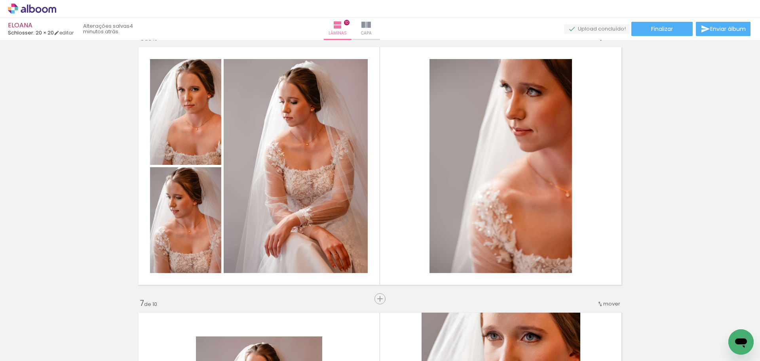
click at [706, 337] on div at bounding box center [718, 334] width 25 height 36
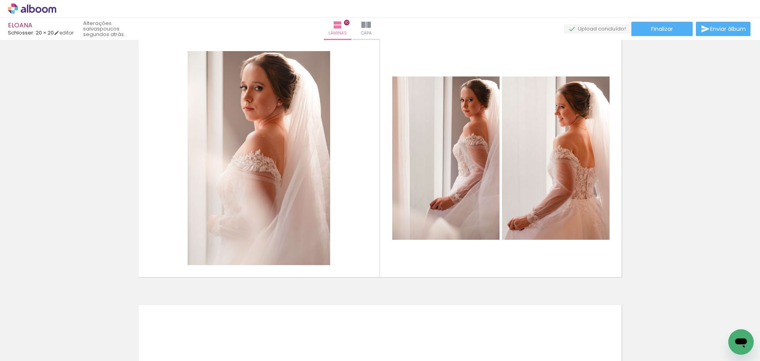
scroll to position [0, 5017]
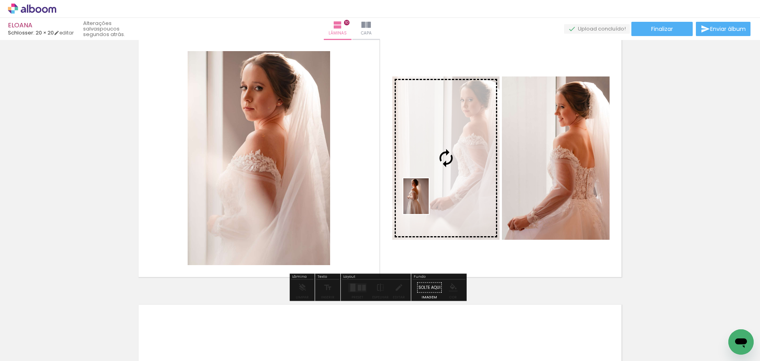
drag, startPoint x: 116, startPoint y: 339, endPoint x: 427, endPoint y: 202, distance: 339.9
click at [427, 202] on quentale-workspace at bounding box center [380, 180] width 760 height 361
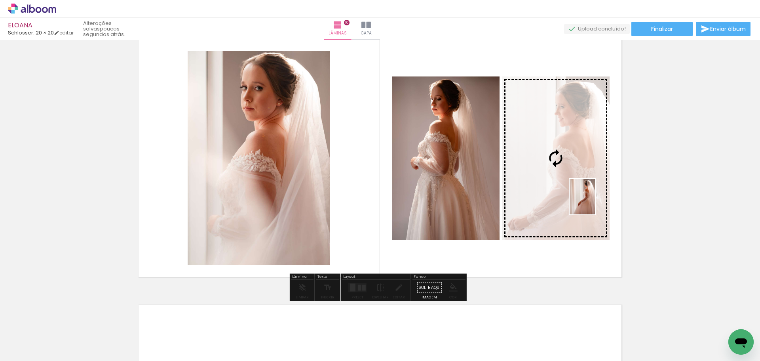
drag, startPoint x: 608, startPoint y: 346, endPoint x: 594, endPoint y: 202, distance: 144.9
click at [594, 202] on quentale-workspace at bounding box center [380, 180] width 760 height 361
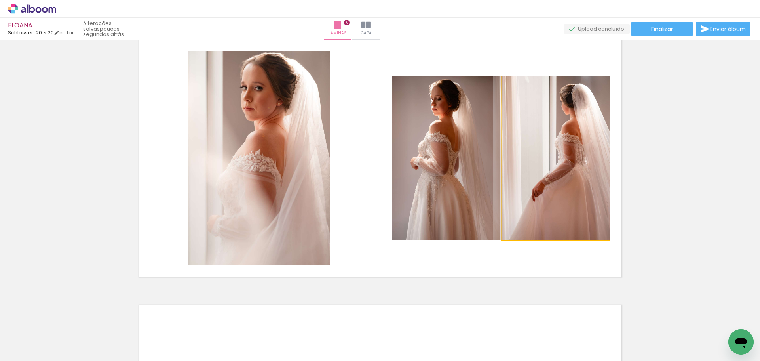
drag, startPoint x: 587, startPoint y: 207, endPoint x: 578, endPoint y: 208, distance: 9.6
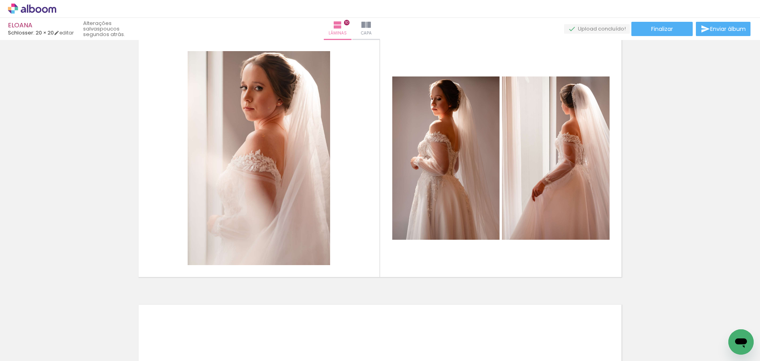
scroll to position [0, 5389]
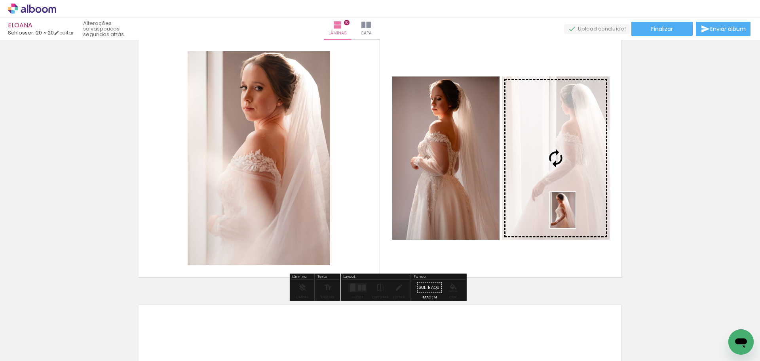
drag, startPoint x: 557, startPoint y: 340, endPoint x: 574, endPoint y: 216, distance: 125.2
click at [574, 216] on quentale-workspace at bounding box center [380, 180] width 760 height 361
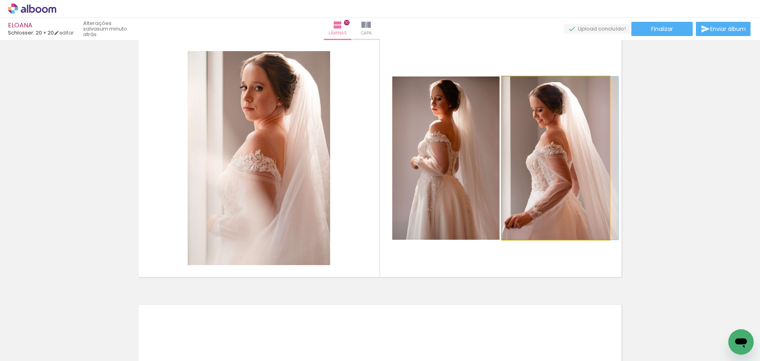
drag, startPoint x: 580, startPoint y: 213, endPoint x: 596, endPoint y: 213, distance: 16.2
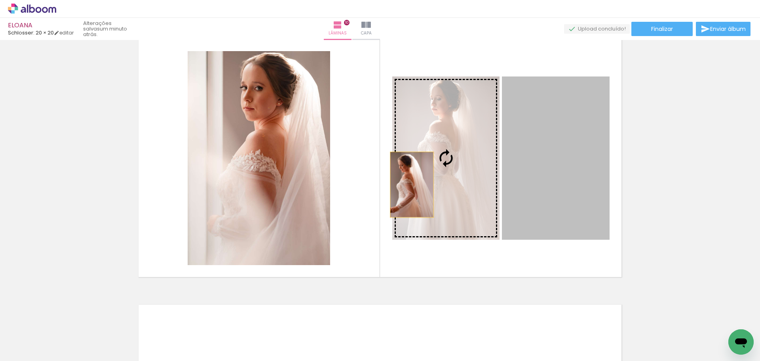
drag, startPoint x: 454, startPoint y: 193, endPoint x: 409, endPoint y: 185, distance: 45.9
click at [0, 0] on slot at bounding box center [0, 0] width 0 height 0
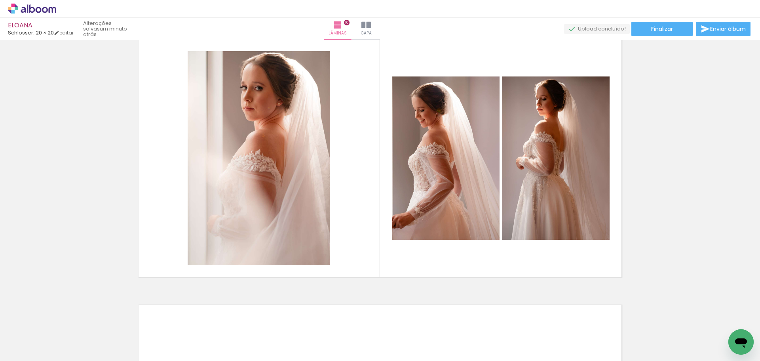
scroll to position [0, 5400]
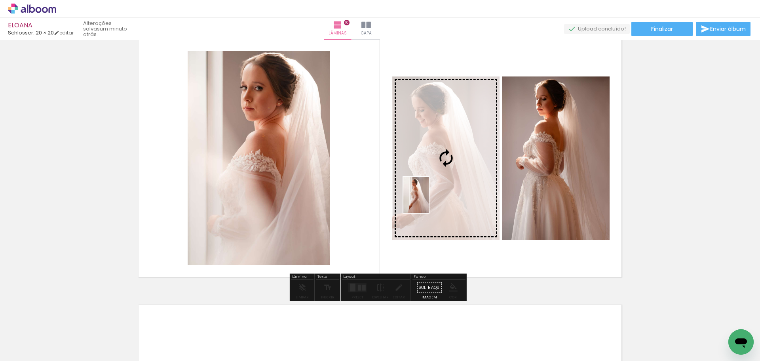
drag, startPoint x: 445, startPoint y: 336, endPoint x: 427, endPoint y: 201, distance: 136.6
click at [427, 201] on quentale-workspace at bounding box center [380, 180] width 760 height 361
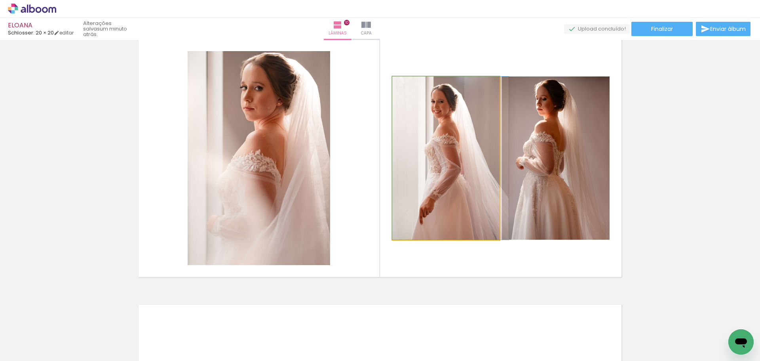
drag, startPoint x: 464, startPoint y: 172, endPoint x: 469, endPoint y: 174, distance: 5.5
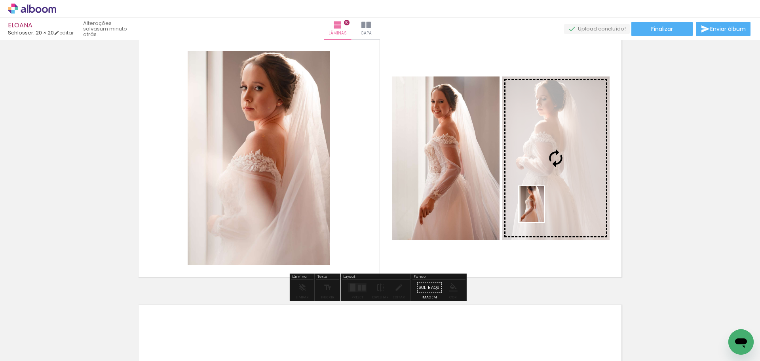
drag, startPoint x: 351, startPoint y: 342, endPoint x: 543, endPoint y: 210, distance: 232.3
click at [543, 210] on quentale-workspace at bounding box center [380, 180] width 760 height 361
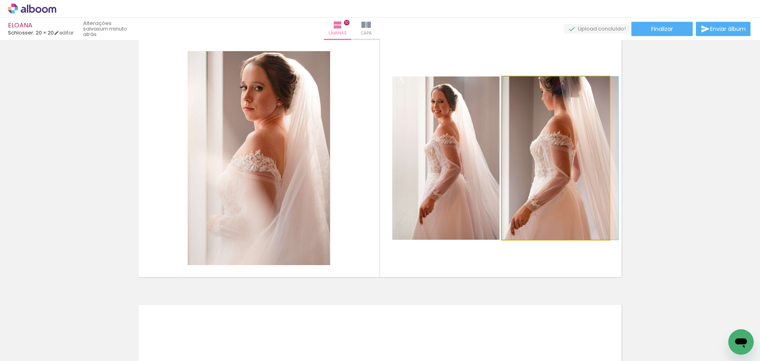
drag, startPoint x: 547, startPoint y: 207, endPoint x: 565, endPoint y: 219, distance: 21.5
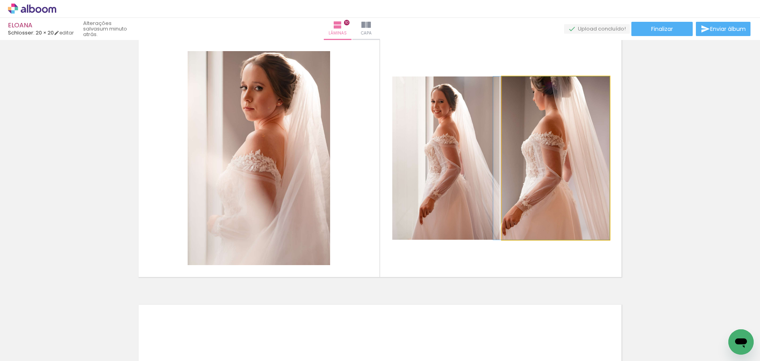
drag, startPoint x: 560, startPoint y: 218, endPoint x: 551, endPoint y: 218, distance: 9.1
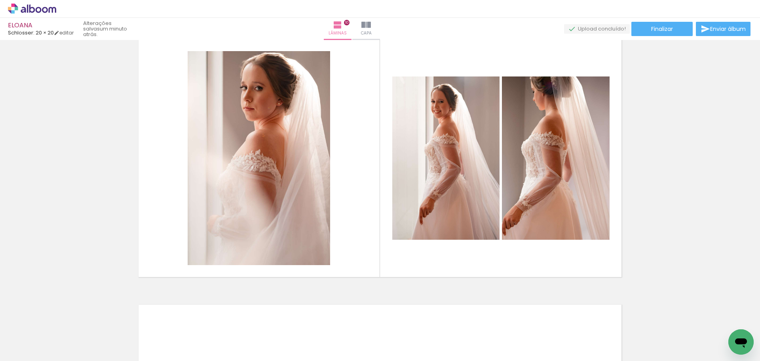
scroll to position [0, 5382]
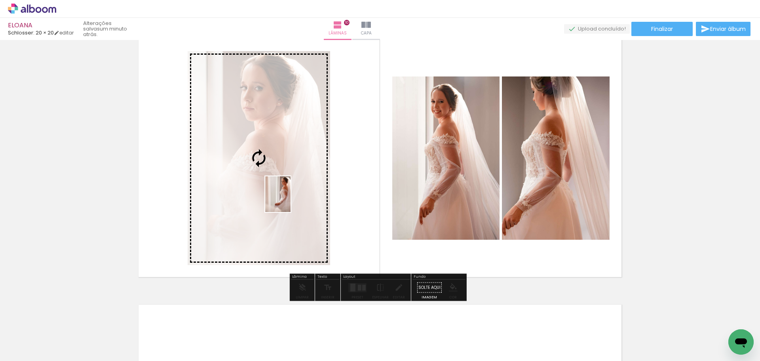
drag, startPoint x: 607, startPoint y: 341, endPoint x: 289, endPoint y: 200, distance: 347.7
click at [289, 200] on quentale-workspace at bounding box center [380, 180] width 760 height 361
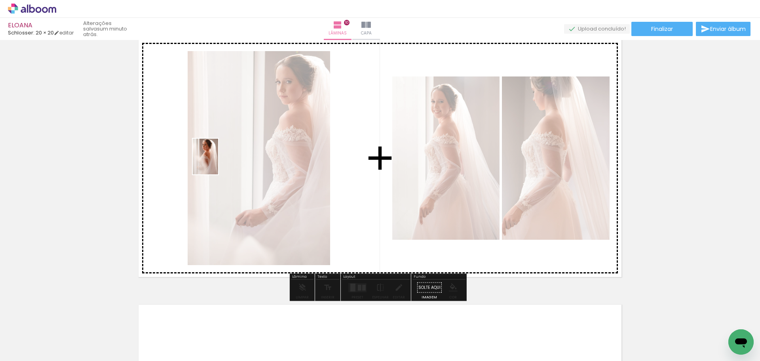
drag, startPoint x: 649, startPoint y: 345, endPoint x: 217, endPoint y: 162, distance: 469.2
click at [217, 162] on quentale-workspace at bounding box center [380, 180] width 760 height 361
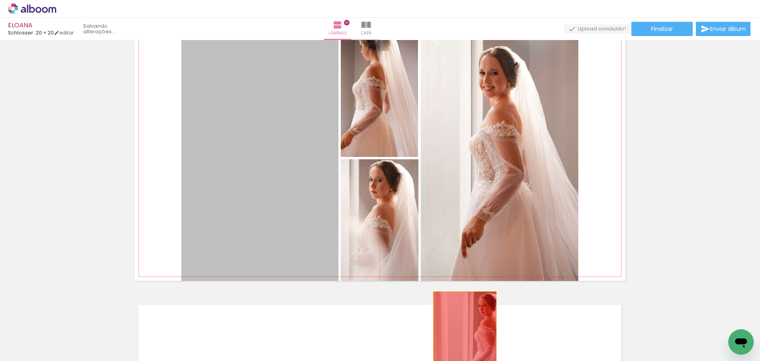
drag, startPoint x: 352, startPoint y: 257, endPoint x: 455, endPoint y: 287, distance: 107.9
click at [465, 350] on quentale-workspace at bounding box center [380, 180] width 760 height 361
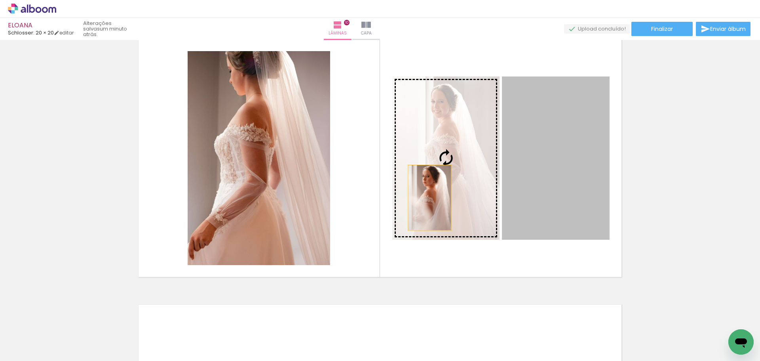
drag, startPoint x: 546, startPoint y: 209, endPoint x: 243, endPoint y: 185, distance: 303.9
click at [0, 0] on slot at bounding box center [0, 0] width 0 height 0
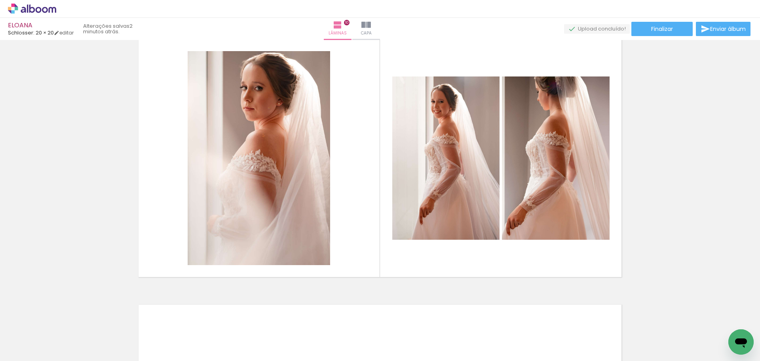
scroll to position [0, 4967]
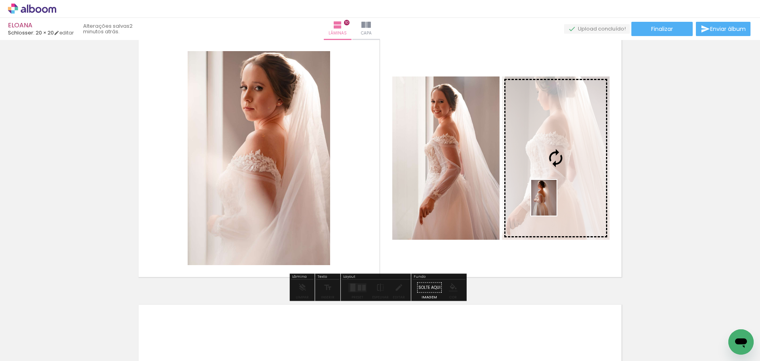
drag, startPoint x: 128, startPoint y: 341, endPoint x: 555, endPoint y: 204, distance: 448.7
click at [555, 204] on quentale-workspace at bounding box center [380, 180] width 760 height 361
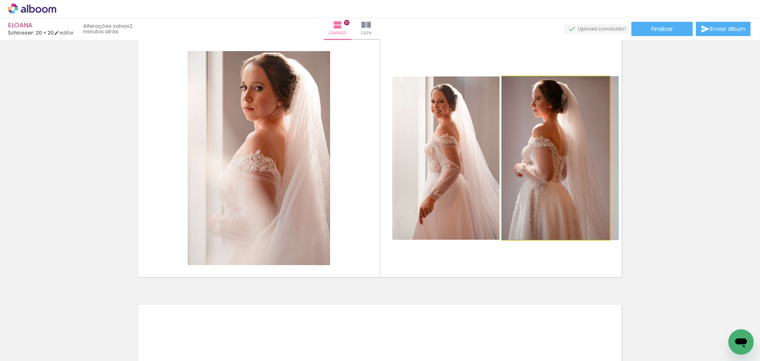
drag, startPoint x: 571, startPoint y: 192, endPoint x: 585, endPoint y: 193, distance: 14.3
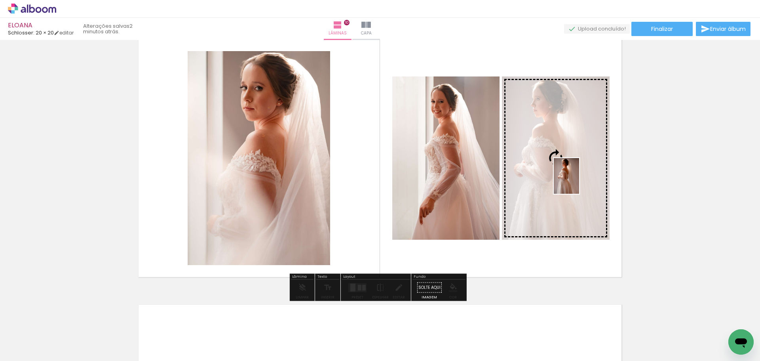
drag, startPoint x: 182, startPoint y: 335, endPoint x: 578, endPoint y: 182, distance: 424.4
click at [578, 182] on quentale-workspace at bounding box center [380, 180] width 760 height 361
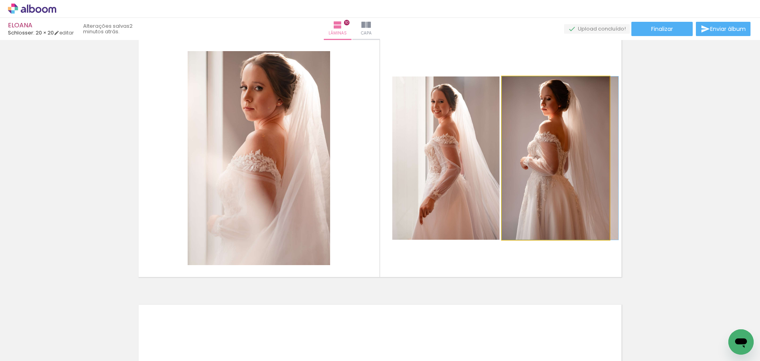
drag, startPoint x: 585, startPoint y: 183, endPoint x: 593, endPoint y: 189, distance: 10.2
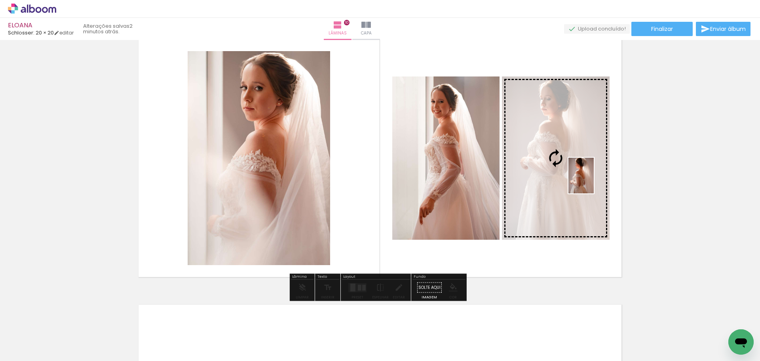
drag, startPoint x: 85, startPoint y: 333, endPoint x: 592, endPoint y: 181, distance: 529.9
click at [592, 181] on quentale-workspace at bounding box center [380, 180] width 760 height 361
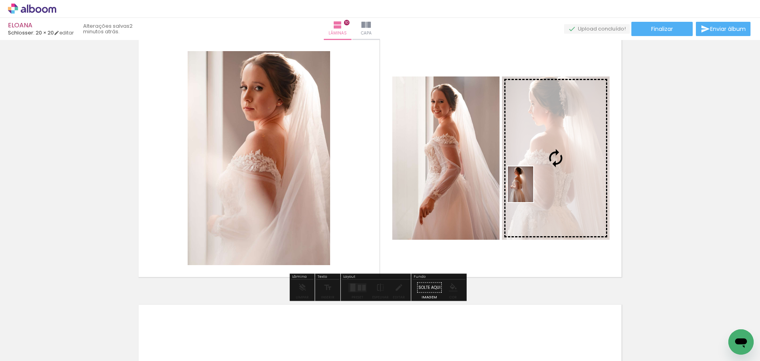
drag, startPoint x: 129, startPoint y: 336, endPoint x: 532, endPoint y: 190, distance: 427.9
click at [532, 190] on quentale-workspace at bounding box center [380, 180] width 760 height 361
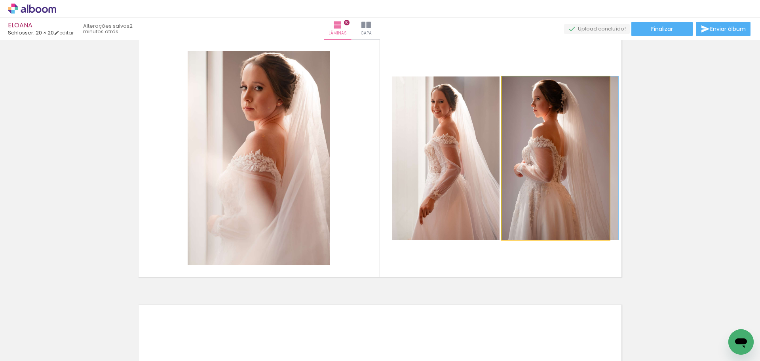
drag, startPoint x: 563, startPoint y: 182, endPoint x: 571, endPoint y: 196, distance: 16.3
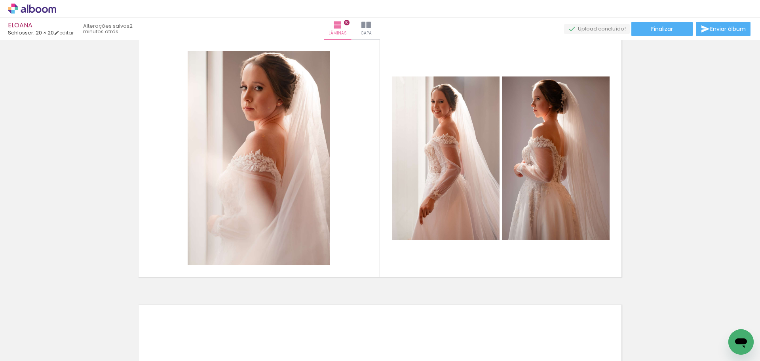
scroll to position [0, 5149]
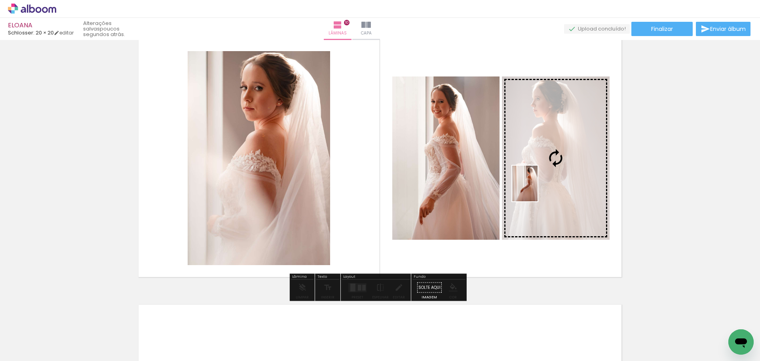
drag, startPoint x: 478, startPoint y: 329, endPoint x: 536, endPoint y: 189, distance: 151.9
click at [536, 189] on quentale-workspace at bounding box center [380, 180] width 760 height 361
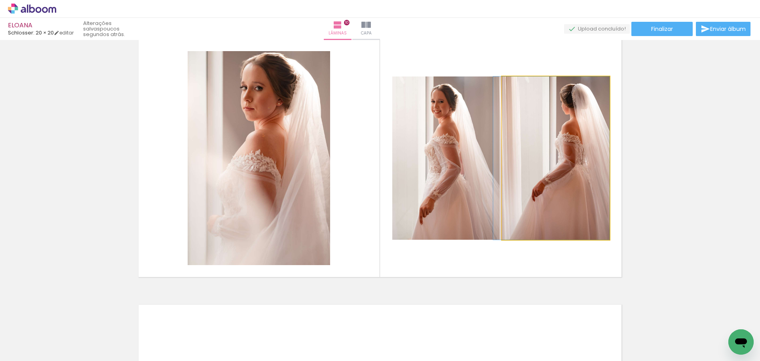
drag, startPoint x: 556, startPoint y: 200, endPoint x: 533, endPoint y: 202, distance: 23.0
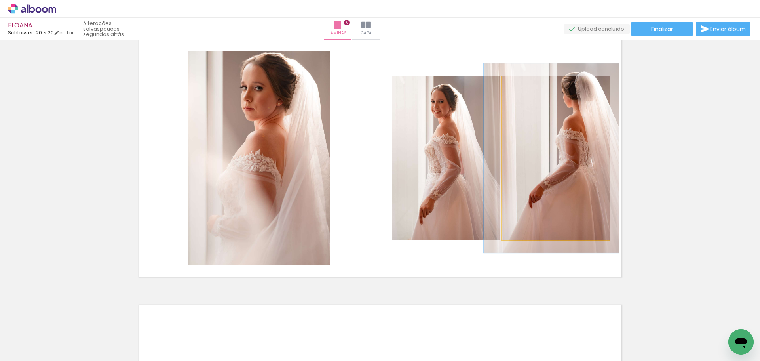
drag, startPoint x: 521, startPoint y: 84, endPoint x: 541, endPoint y: 116, distance: 37.7
click at [525, 84] on div at bounding box center [525, 84] width 13 height 13
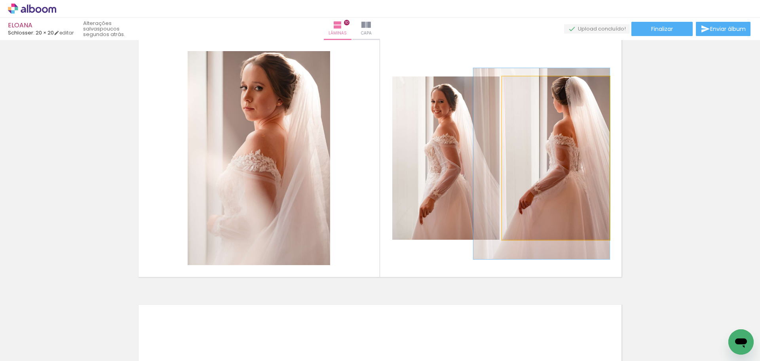
drag, startPoint x: 547, startPoint y: 158, endPoint x: 530, endPoint y: 162, distance: 18.0
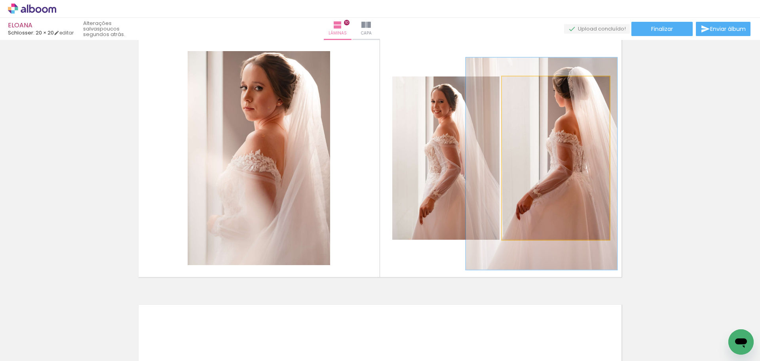
drag, startPoint x: 520, startPoint y: 86, endPoint x: 524, endPoint y: 86, distance: 4.0
type paper-slider "130"
click at [524, 86] on div at bounding box center [529, 84] width 13 height 13
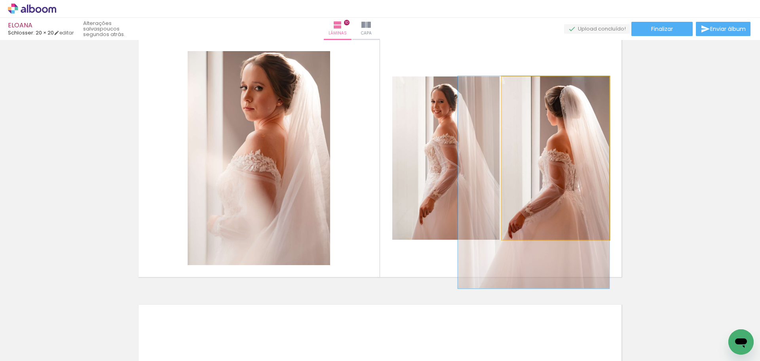
drag, startPoint x: 547, startPoint y: 141, endPoint x: 527, endPoint y: 168, distance: 33.1
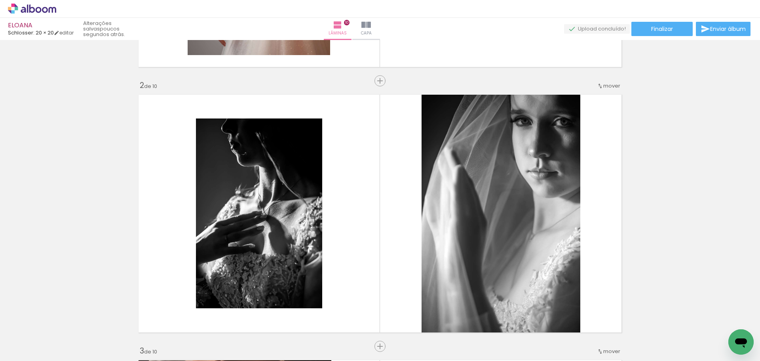
scroll to position [277, 0]
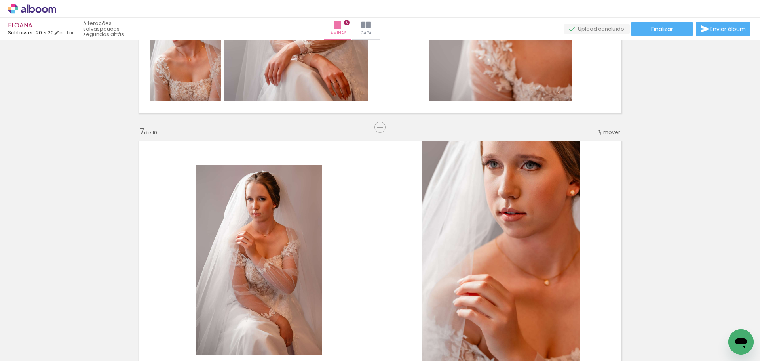
scroll to position [1505, 0]
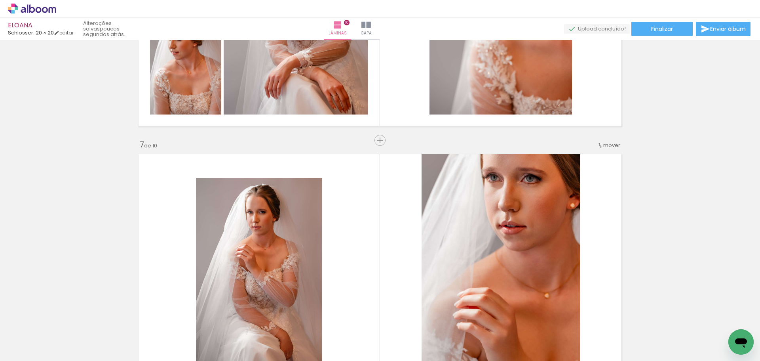
click at [604, 146] on span "mover" at bounding box center [611, 145] width 17 height 8
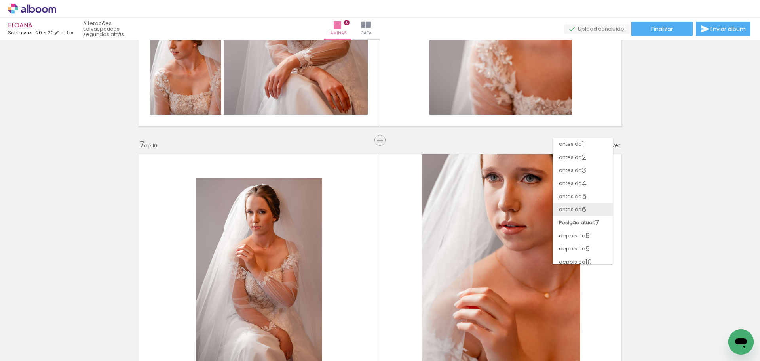
click at [608, 213] on paper-item "antes da 6" at bounding box center [583, 209] width 60 height 13
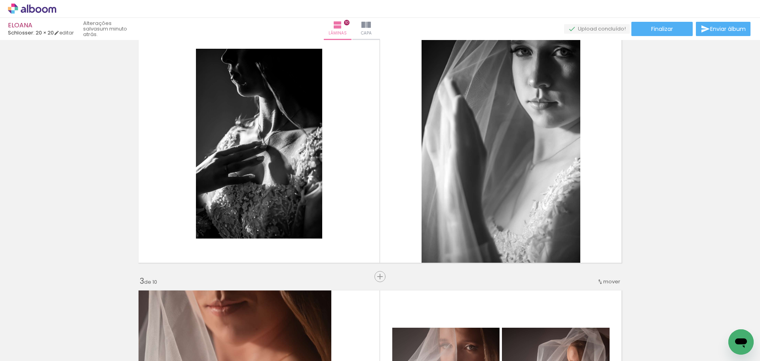
scroll to position [0, 1033]
drag, startPoint x: 436, startPoint y: 350, endPoint x: 485, endPoint y: 342, distance: 50.2
click at [0, 0] on slot at bounding box center [0, 0] width 0 height 0
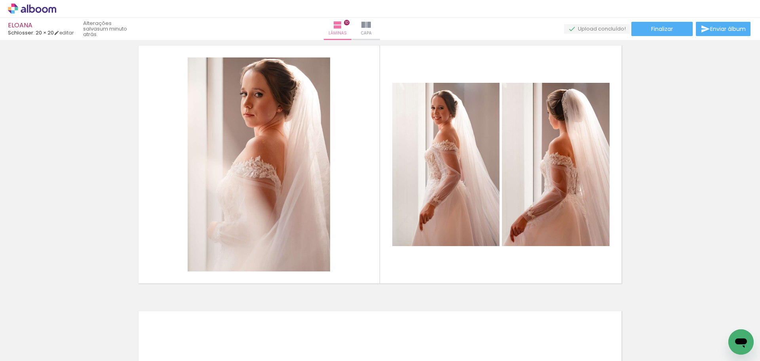
scroll to position [0, 0]
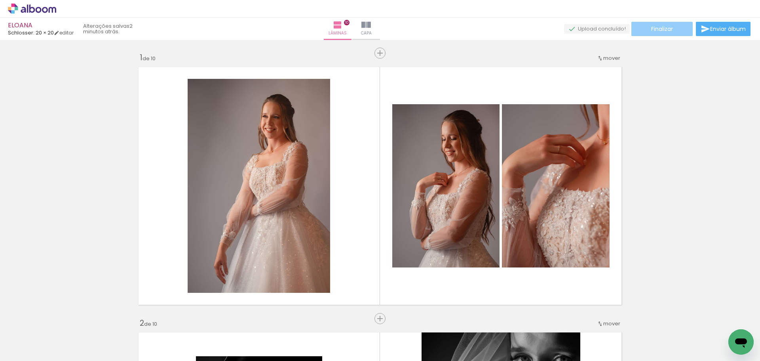
click at [651, 27] on span "Finalizar" at bounding box center [662, 29] width 22 height 6
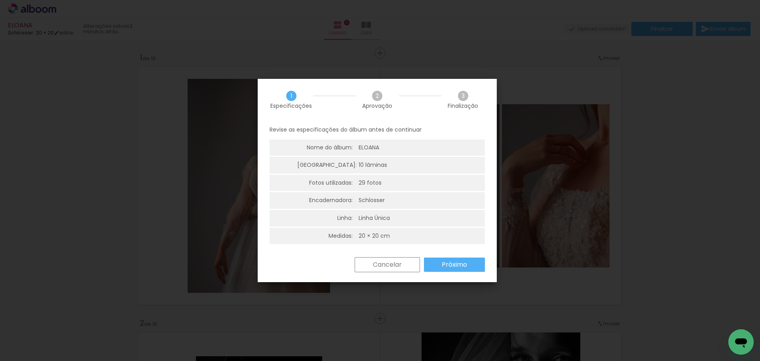
click at [469, 270] on paper-button "Próximo" at bounding box center [454, 264] width 61 height 14
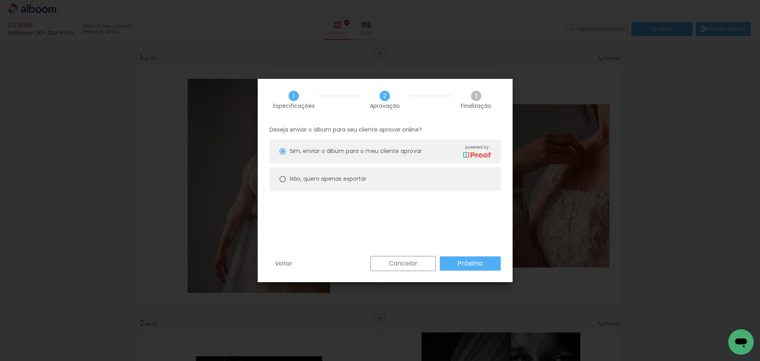
click at [388, 181] on paper-radio-button "Não, quero apenas exportar" at bounding box center [385, 179] width 231 height 24
type paper-radio-button "on"
click at [0, 0] on slot "Próximo" at bounding box center [0, 0] width 0 height 0
type input "Alta, 300 DPI"
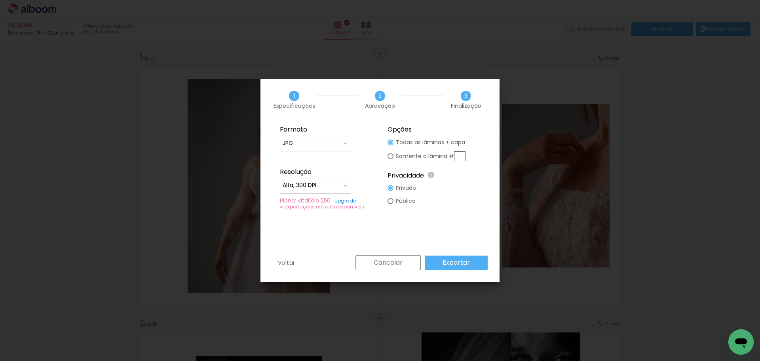
click at [0, 0] on slot "Exportar" at bounding box center [0, 0] width 0 height 0
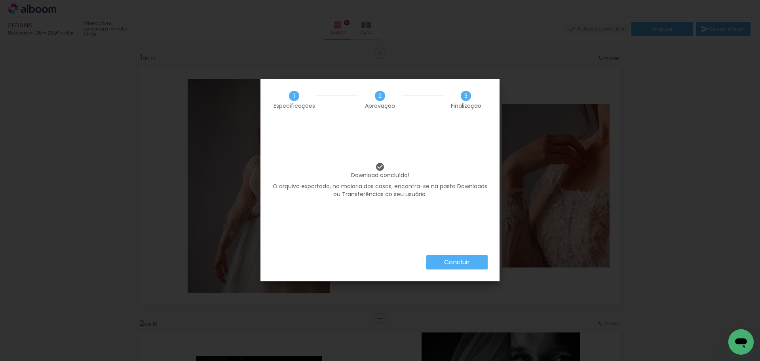
scroll to position [0, 1033]
click at [0, 0] on slot "Concluir" at bounding box center [0, 0] width 0 height 0
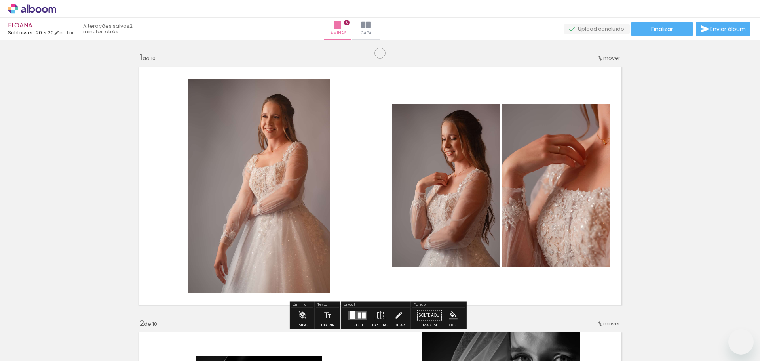
click at [34, 341] on div "Biblioteca 141 fotos Todas as fotos Não utilizadas Adicionar Fotos" at bounding box center [24, 335] width 49 height 39
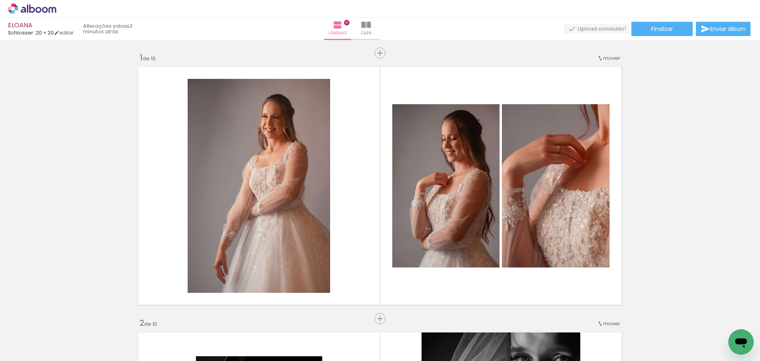
click at [32, 337] on input "Todas as fotos" at bounding box center [22, 336] width 30 height 7
click at [0, 0] on slot "Não utilizadas" at bounding box center [0, 0] width 0 height 0
type input "Não utilizadas"
